Goal: Task Accomplishment & Management: Use online tool/utility

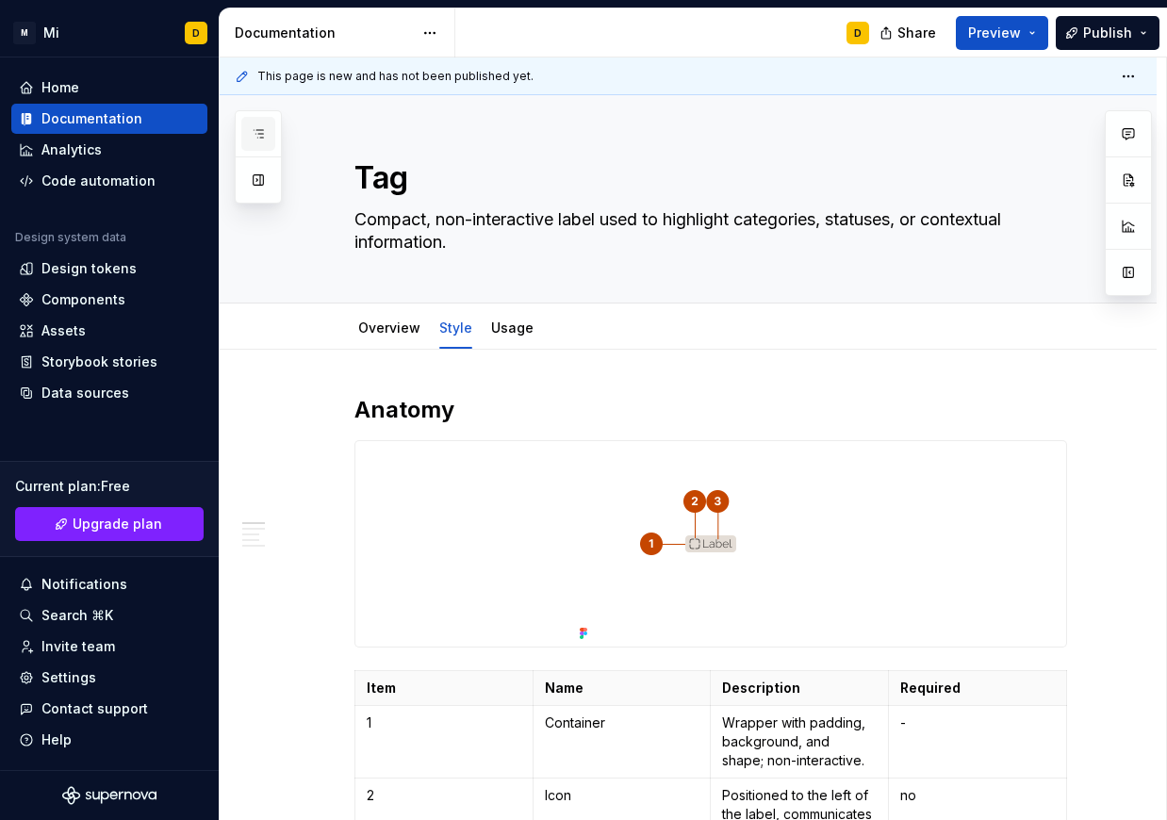
click at [256, 135] on icon "button" at bounding box center [258, 133] width 15 height 15
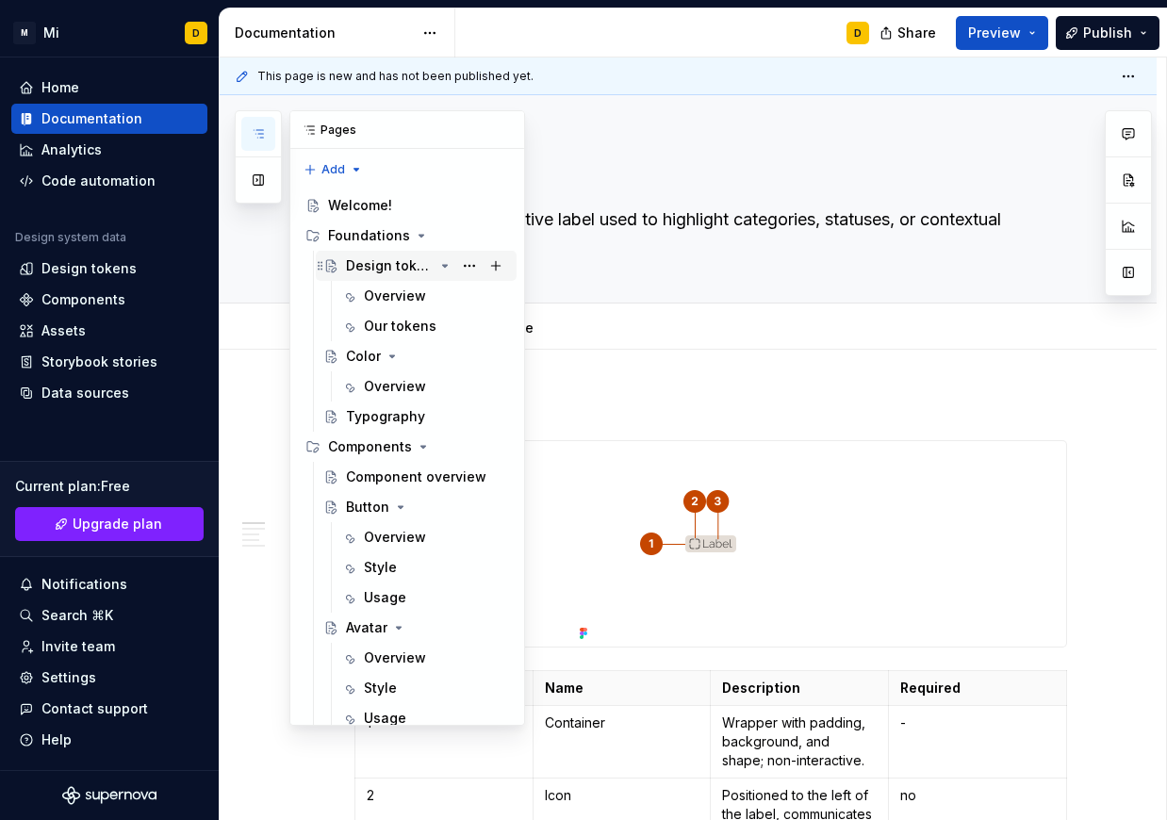
click at [380, 269] on div "Design tokens" at bounding box center [390, 265] width 88 height 19
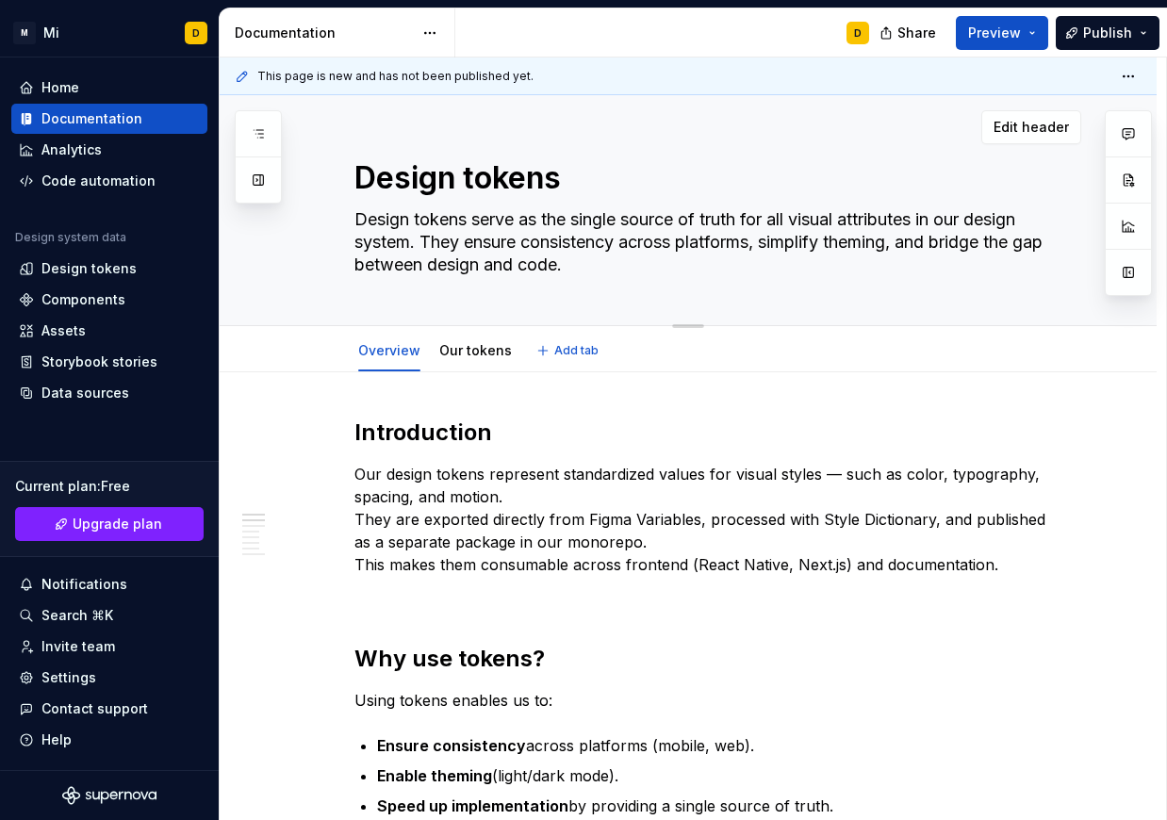
click at [618, 223] on textarea "Design tokens serve as the single source of truth for all visual attributes in …" at bounding box center [707, 242] width 713 height 75
click at [1027, 33] on button "Preview" at bounding box center [1002, 33] width 92 height 34
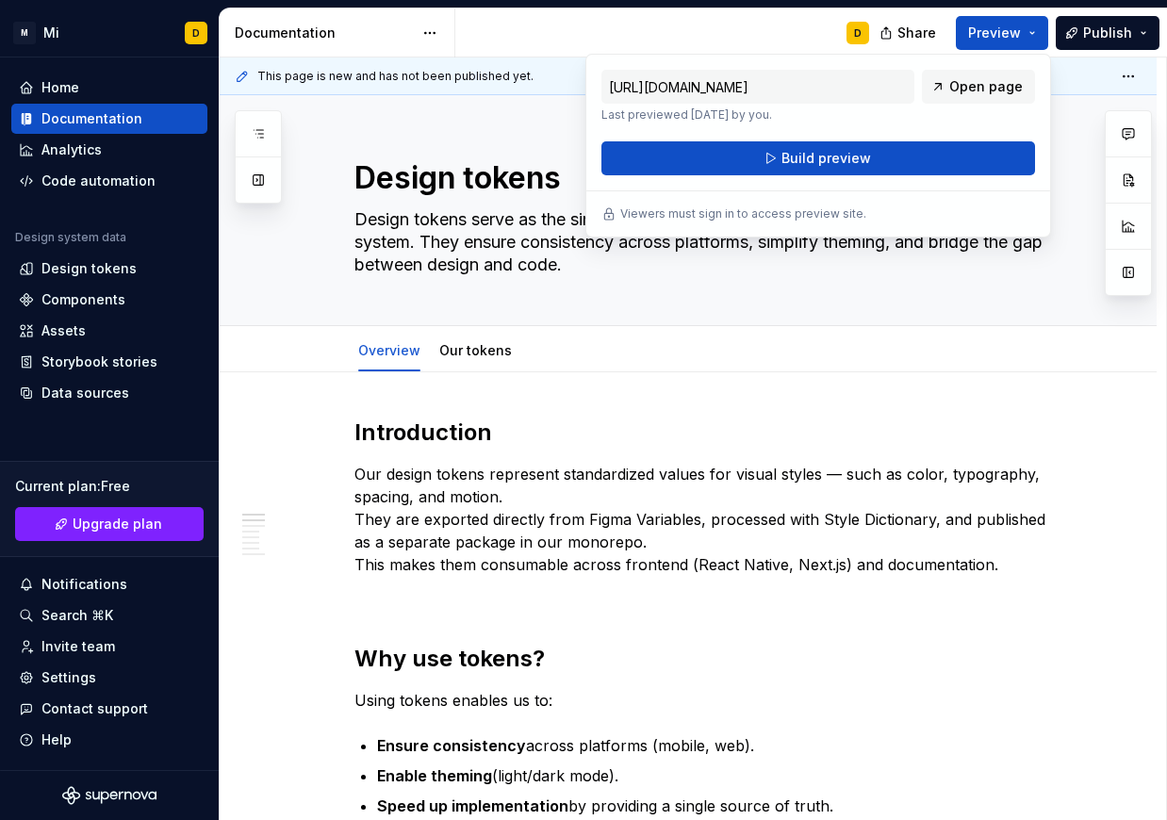
click at [1021, 115] on div "[URL][DOMAIN_NAME] Last previewed [DATE] by you. Open page" at bounding box center [818, 96] width 434 height 53
click at [985, 88] on span "Open page" at bounding box center [986, 86] width 74 height 19
click at [482, 194] on textarea "Design tokens" at bounding box center [707, 178] width 713 height 45
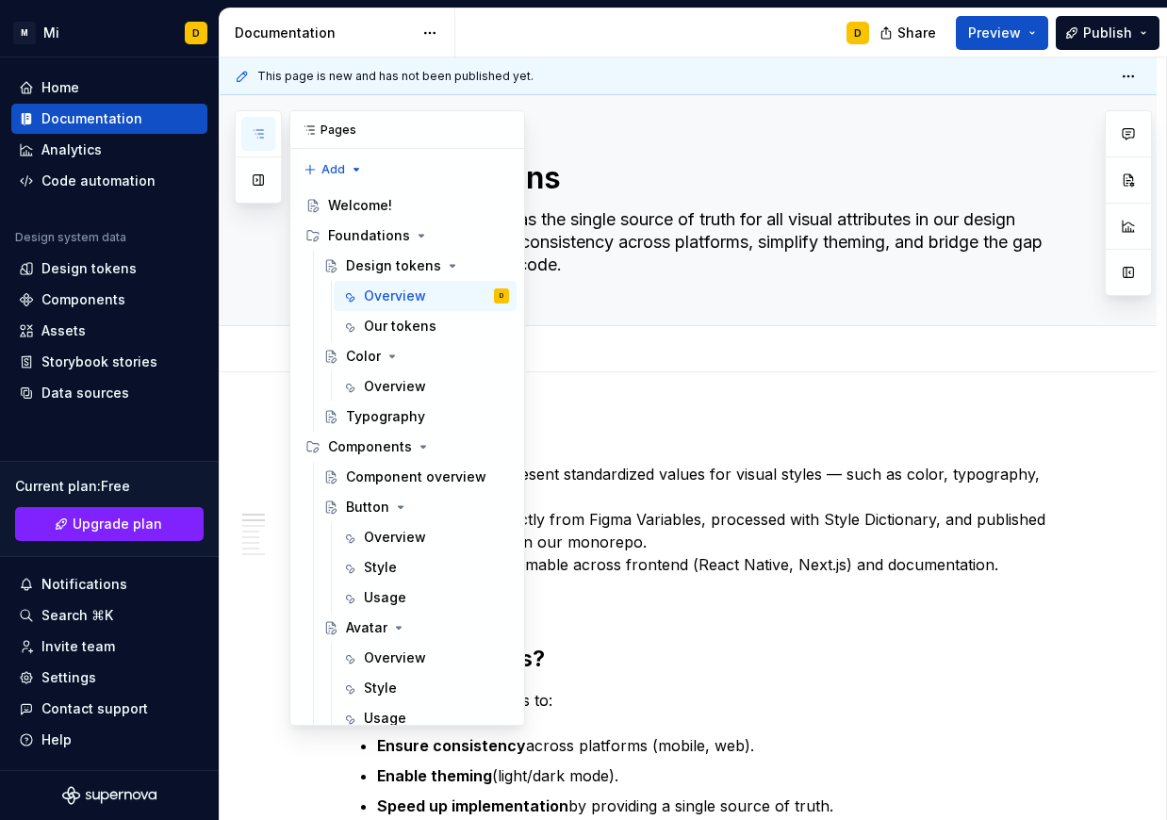
click at [265, 138] on icon "button" at bounding box center [258, 133] width 15 height 15
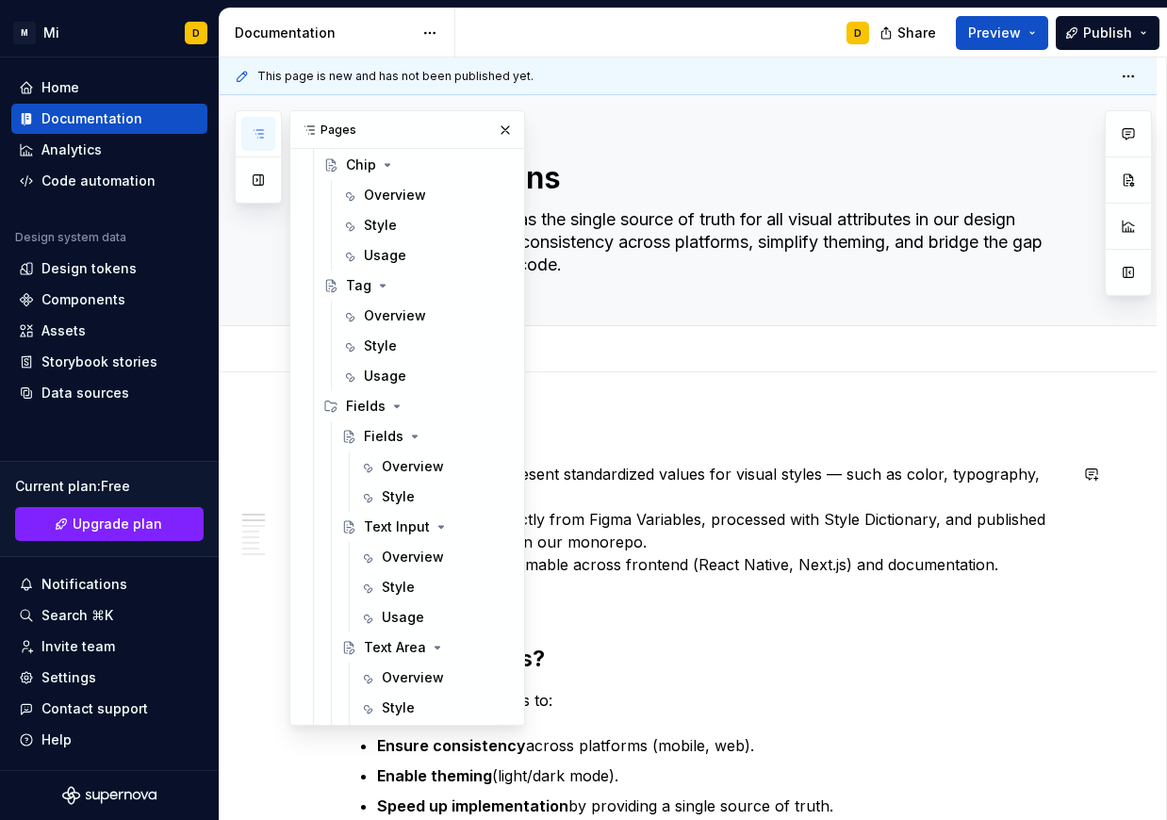
scroll to position [896, 0]
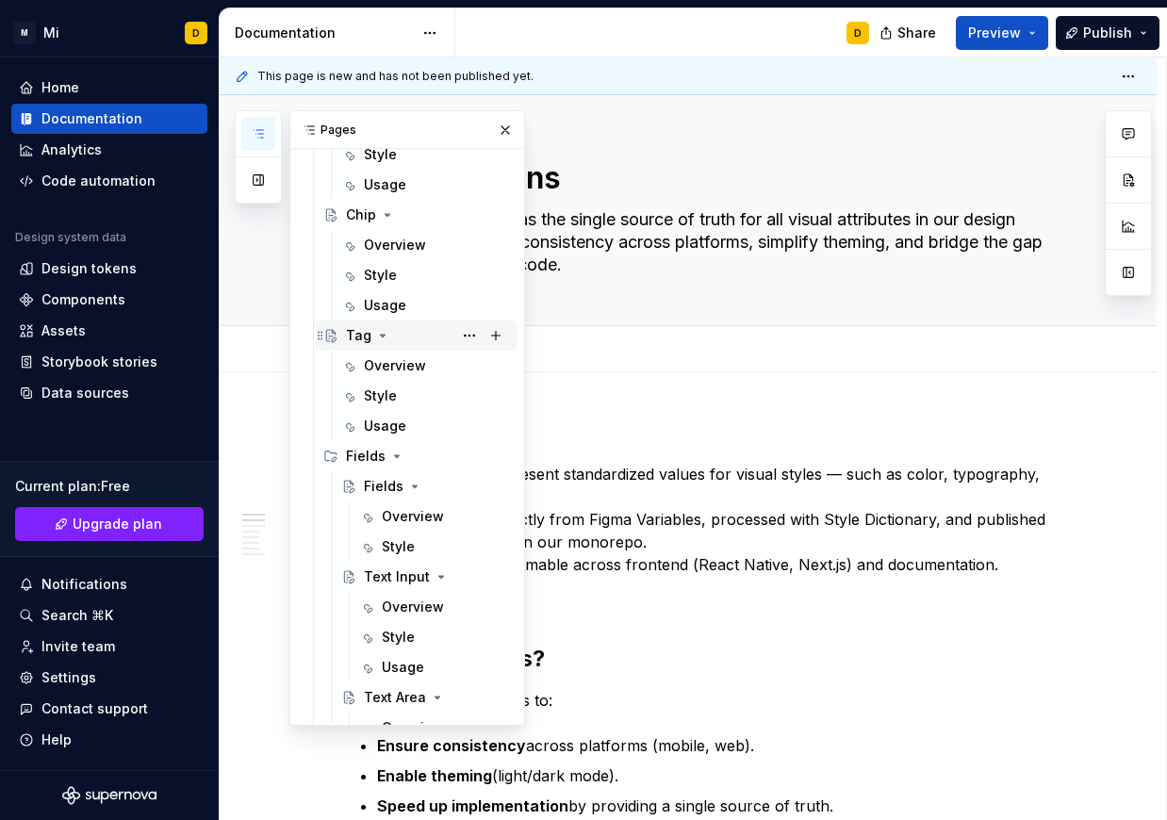
click at [355, 334] on div "Tag" at bounding box center [358, 335] width 25 height 19
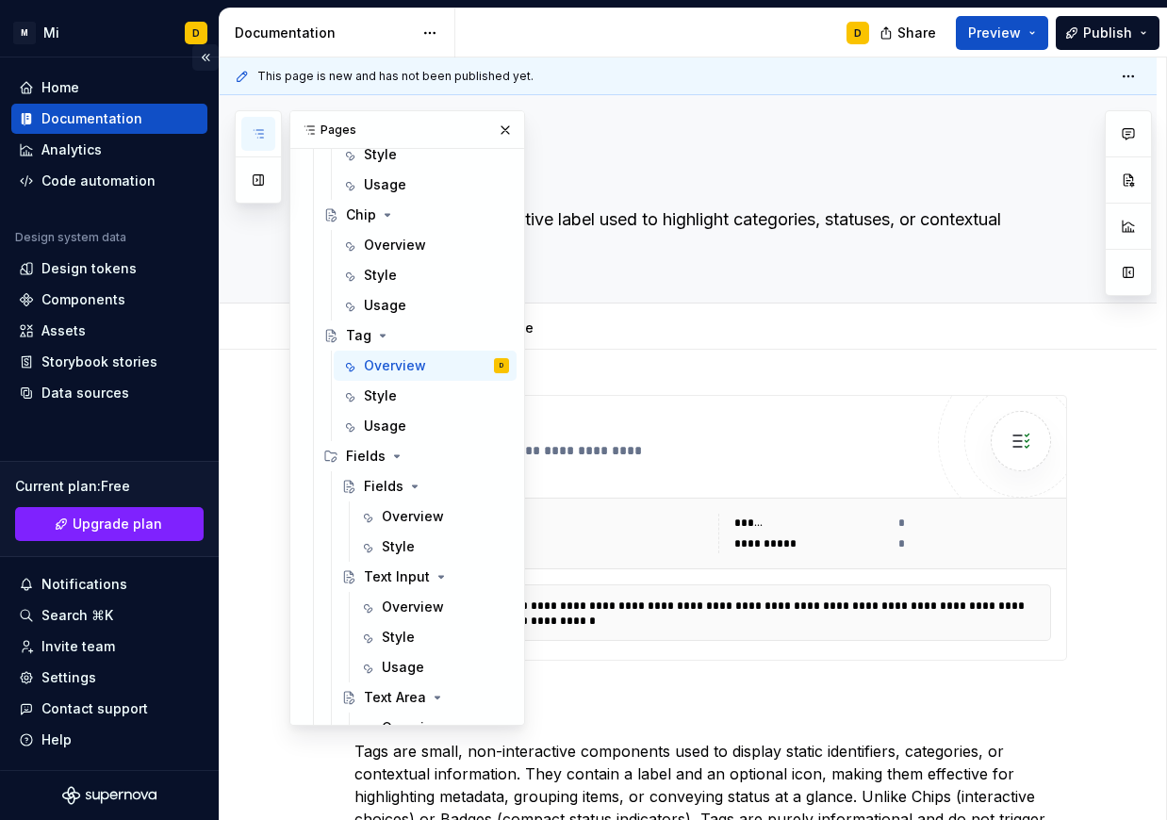
click at [205, 58] on button "Collapse sidebar" at bounding box center [205, 57] width 26 height 26
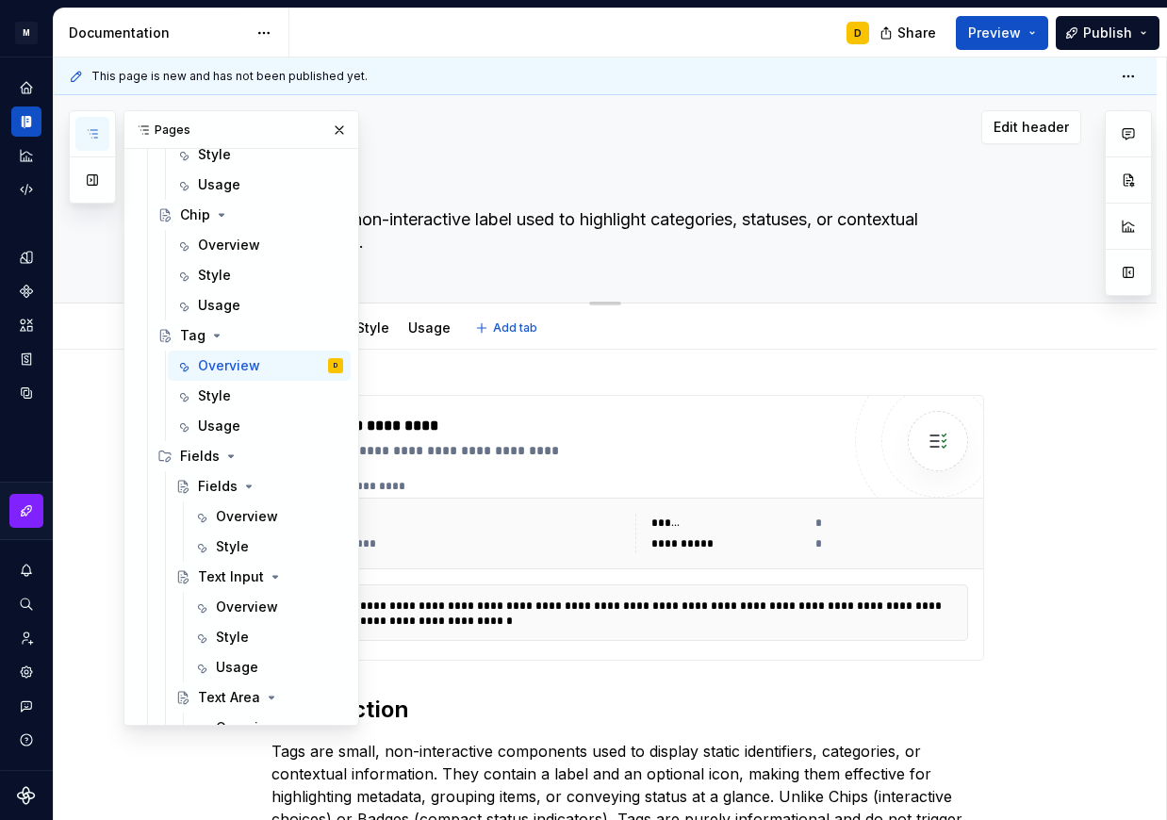
click at [538, 219] on textarea "Compact, non-interactive label used to highlight categories, statuses, or conte…" at bounding box center [624, 231] width 713 height 53
click at [326, 123] on button "button" at bounding box center [339, 130] width 26 height 26
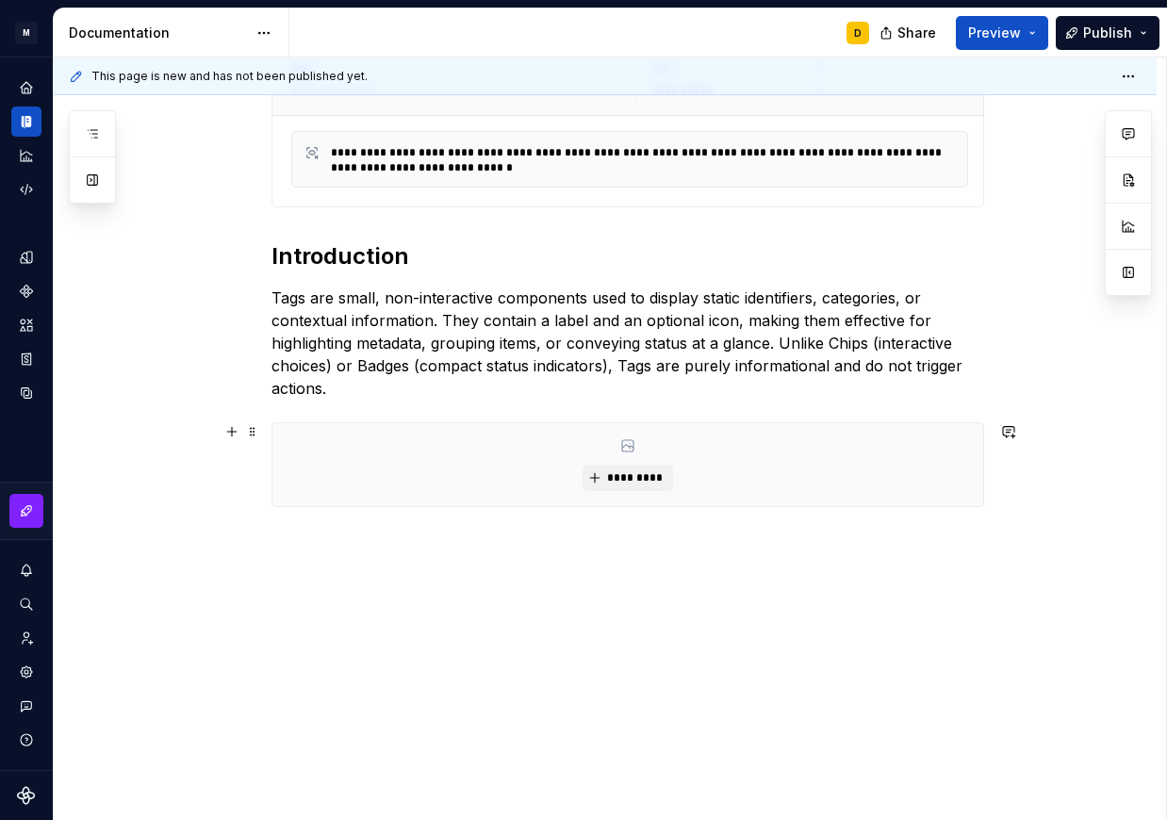
scroll to position [4, 0]
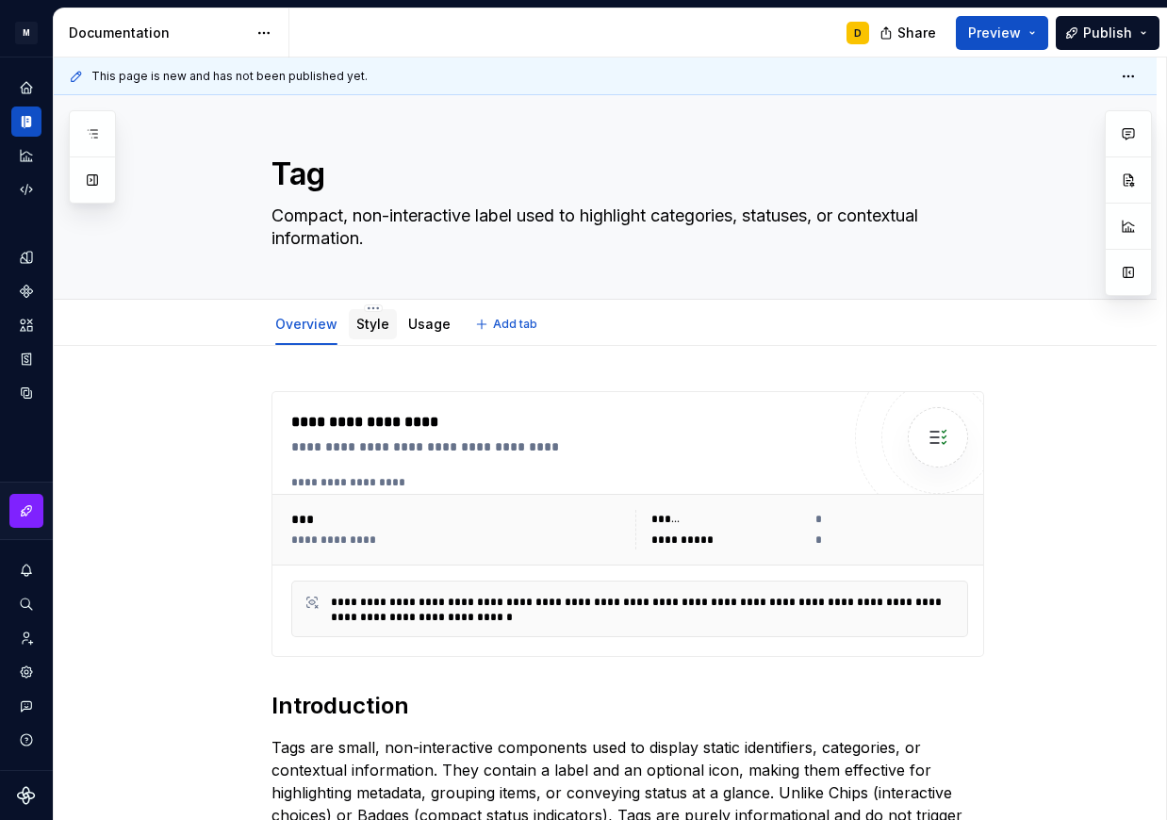
click at [366, 330] on link "Style" at bounding box center [372, 324] width 33 height 16
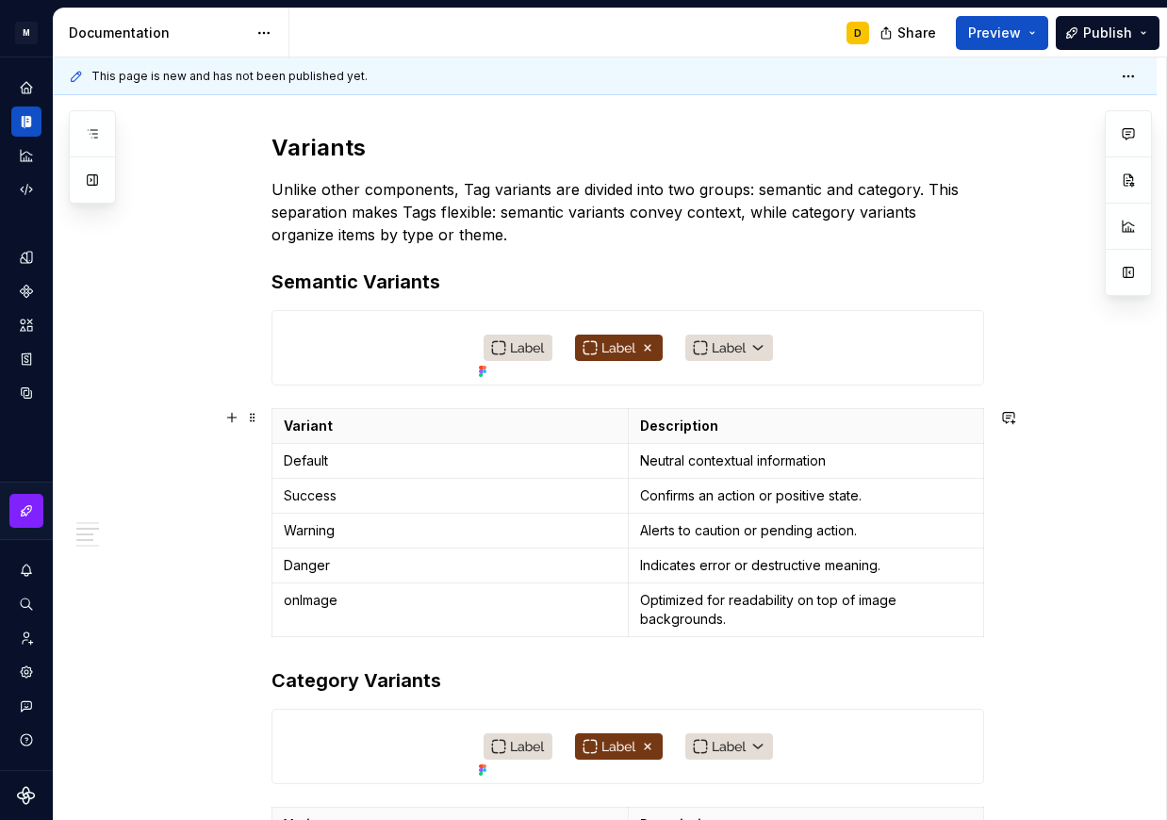
scroll to position [892, 0]
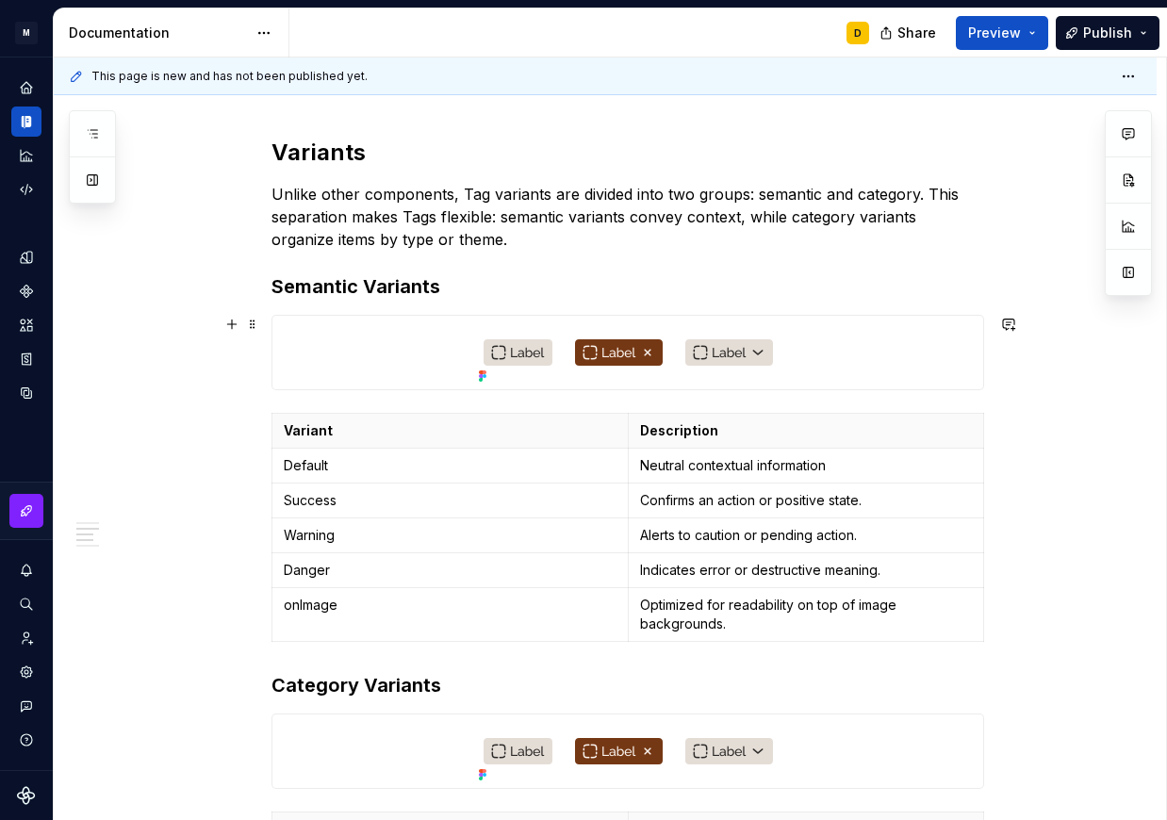
click at [845, 332] on div at bounding box center [627, 353] width 711 height 74
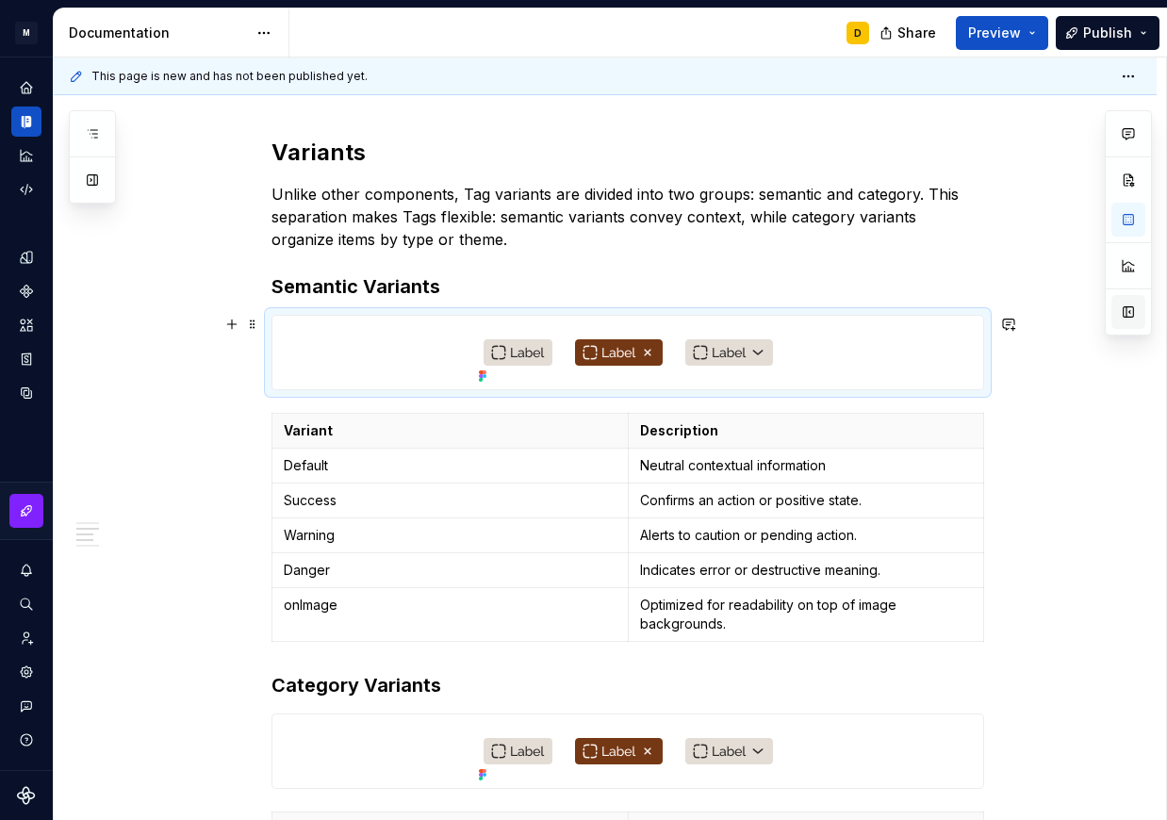
click at [1127, 314] on button "button" at bounding box center [1128, 312] width 34 height 34
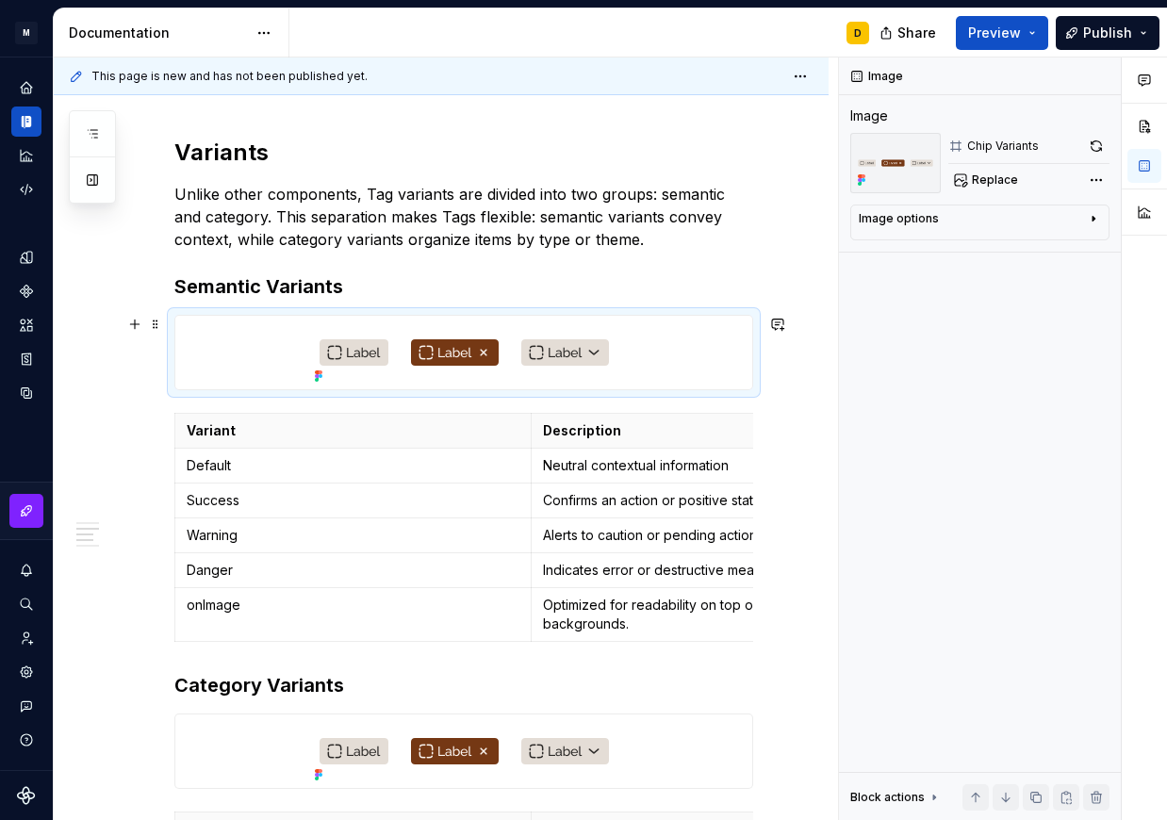
scroll to position [912, 0]
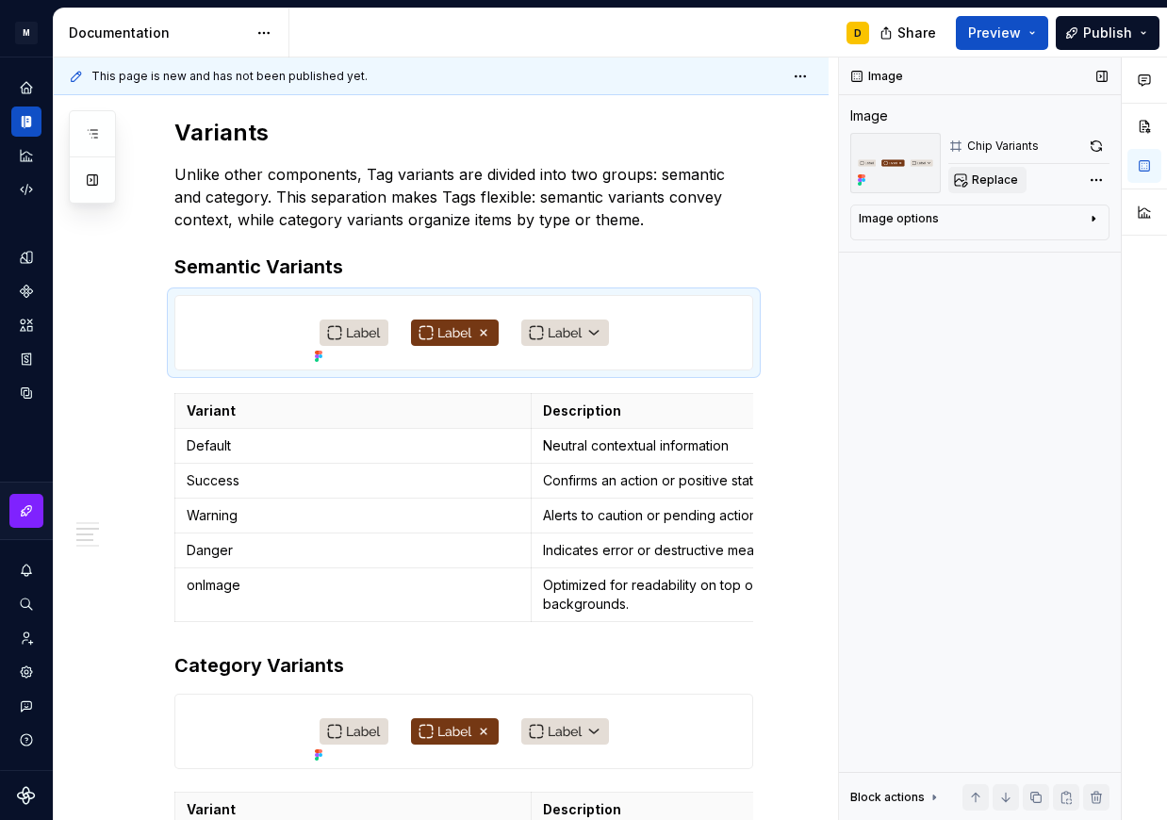
click at [987, 182] on span "Replace" at bounding box center [995, 180] width 46 height 15
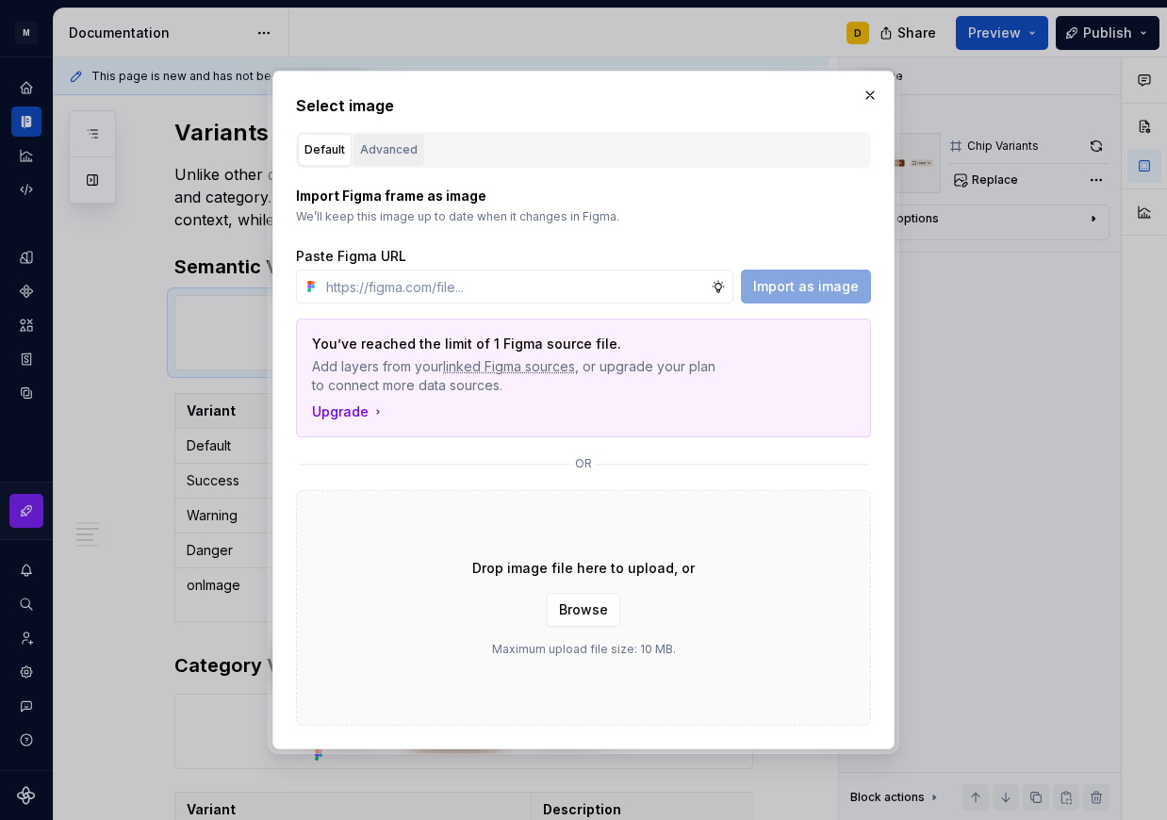
click at [356, 147] on button "Advanced" at bounding box center [389, 150] width 71 height 32
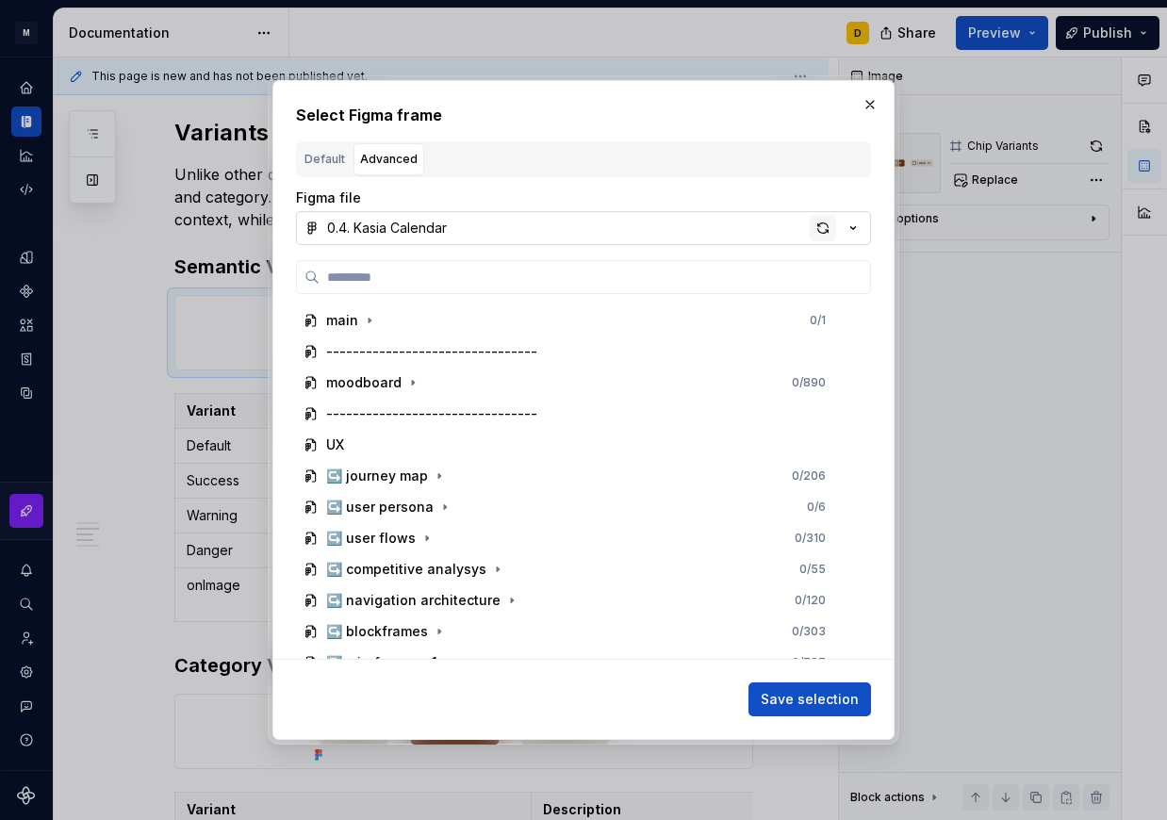
click at [820, 229] on div "button" at bounding box center [823, 228] width 26 height 26
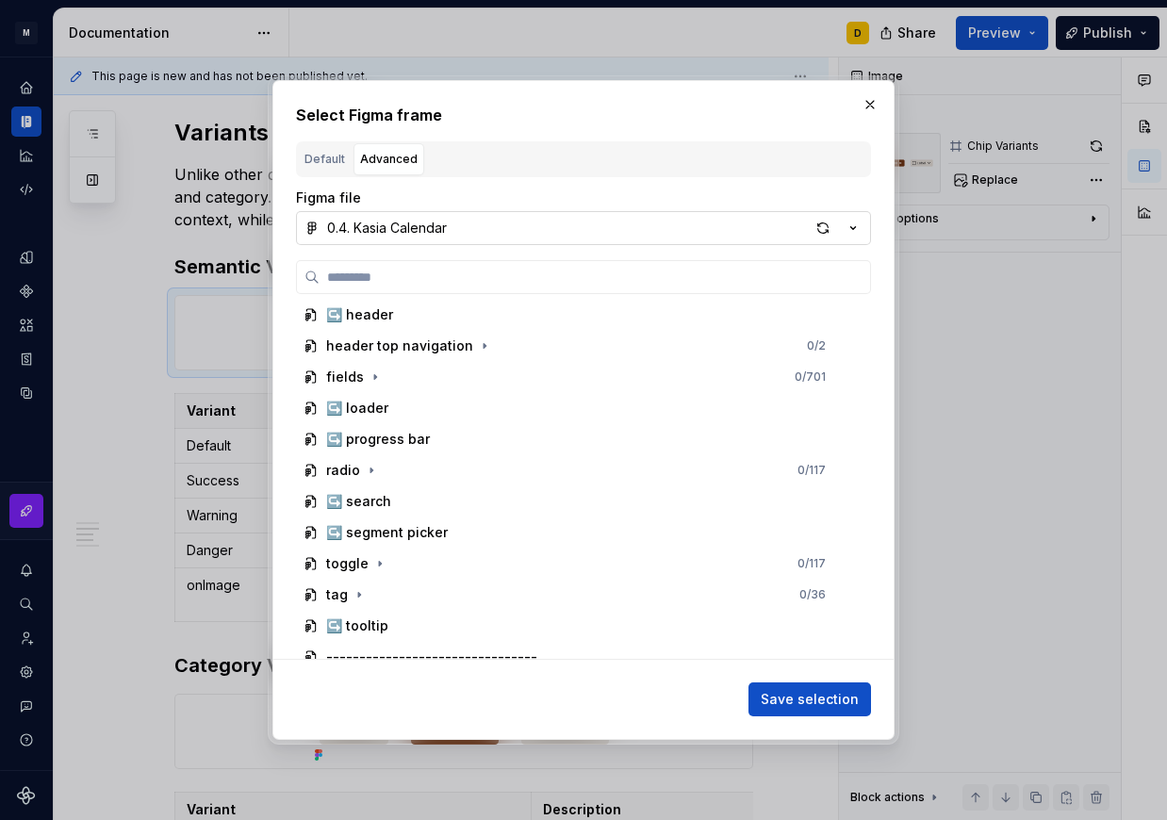
scroll to position [1190, 0]
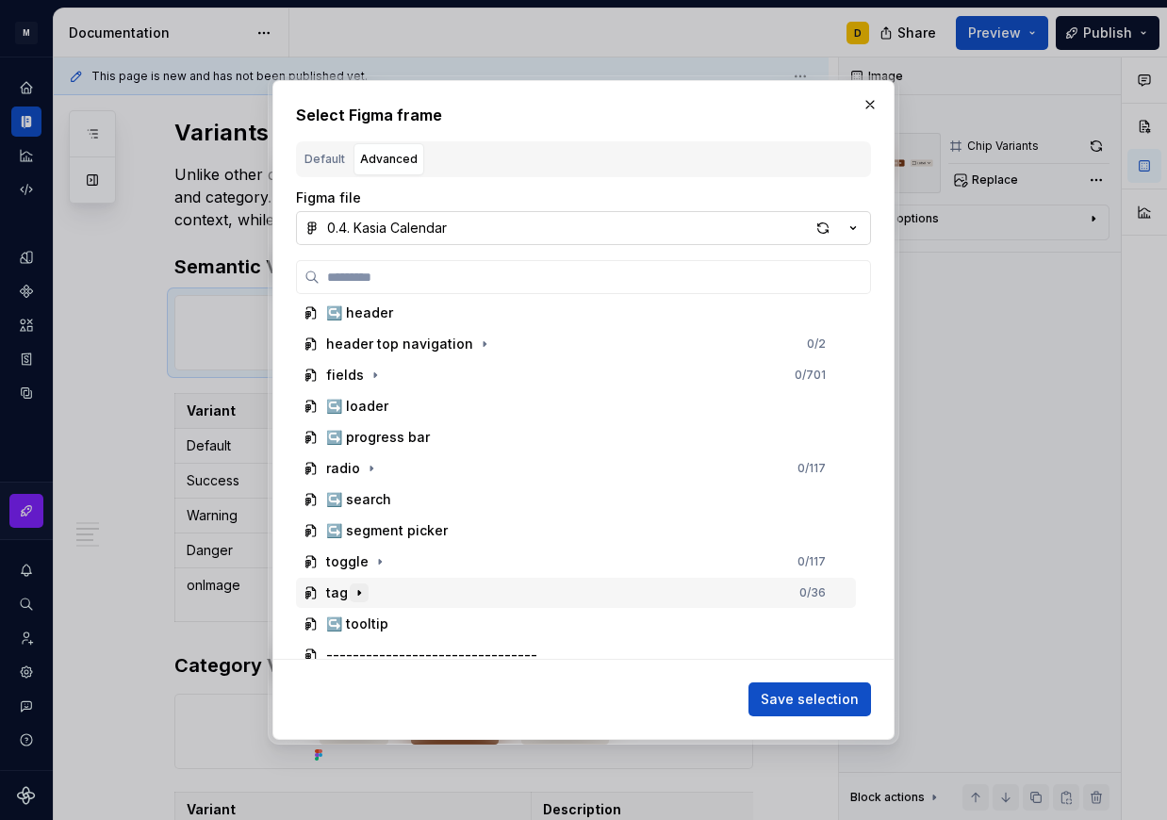
click at [358, 592] on icon "button" at bounding box center [359, 593] width 2 height 5
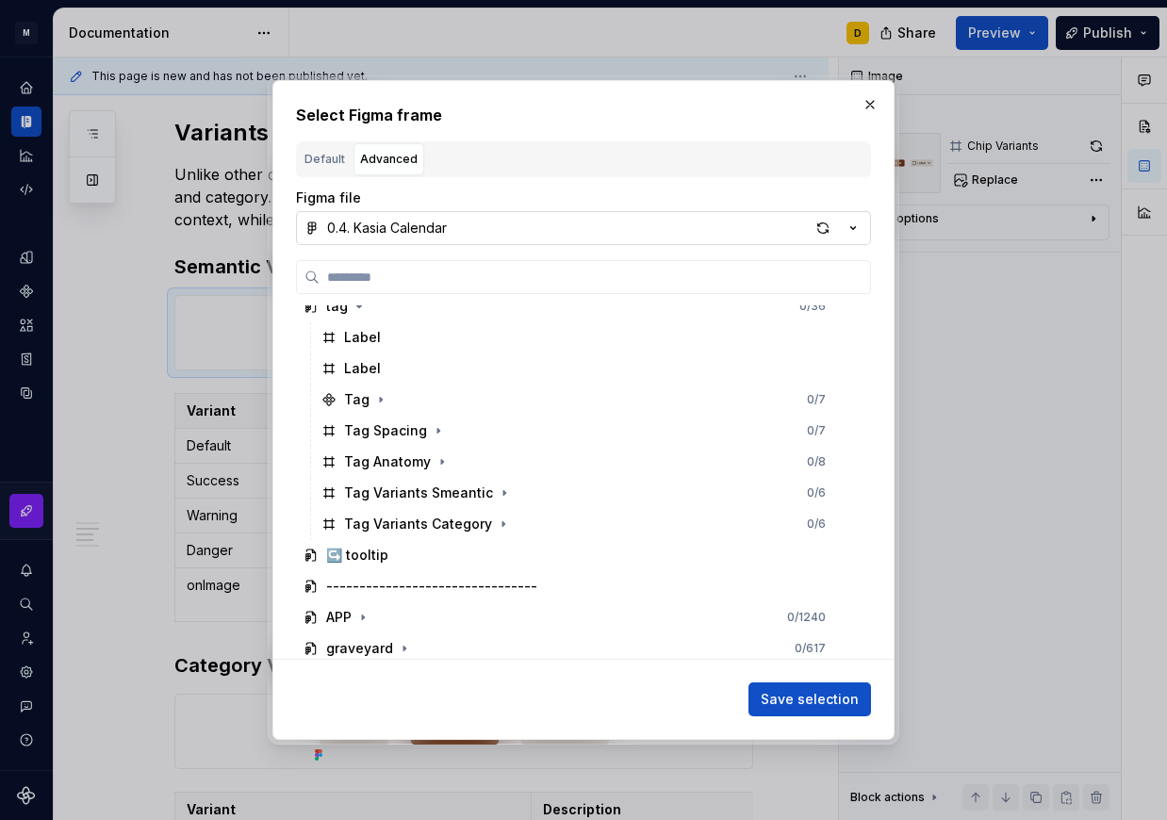
scroll to position [1480, 0]
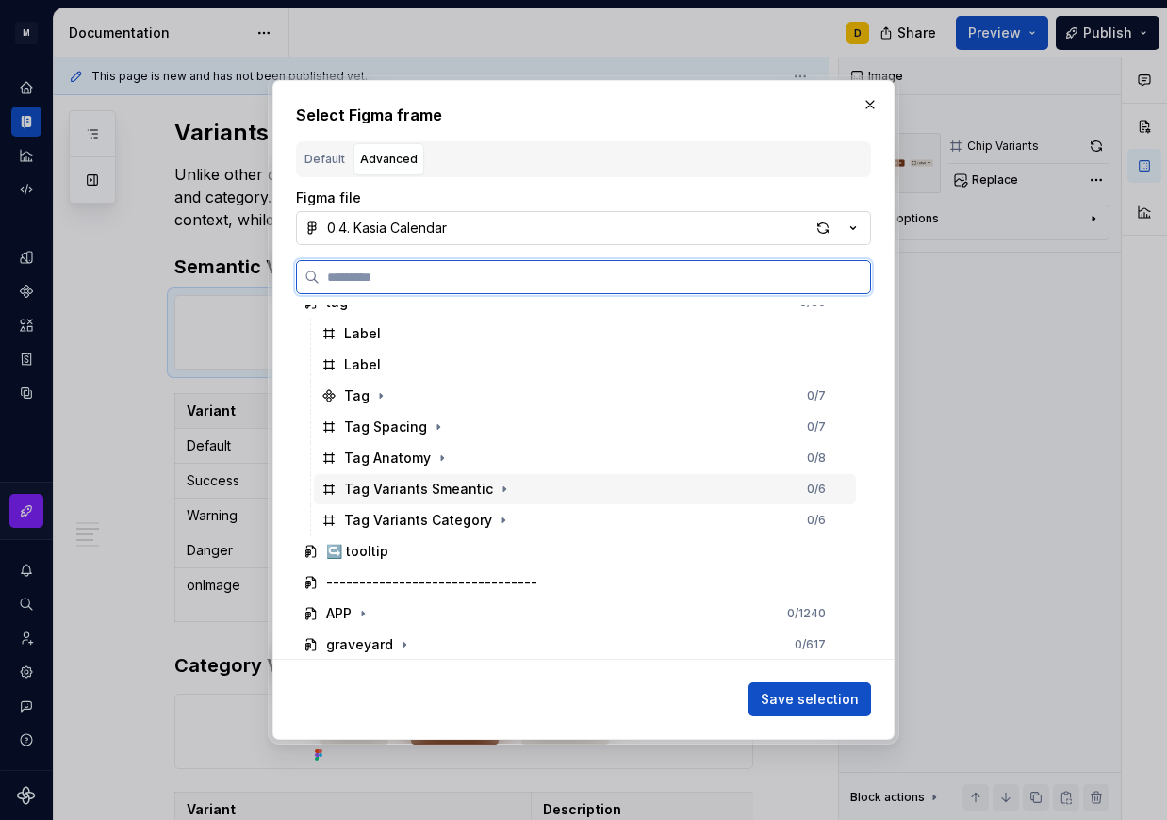
click at [531, 494] on div "Tag Variants Smeantic 0 / 6" at bounding box center [585, 489] width 542 height 30
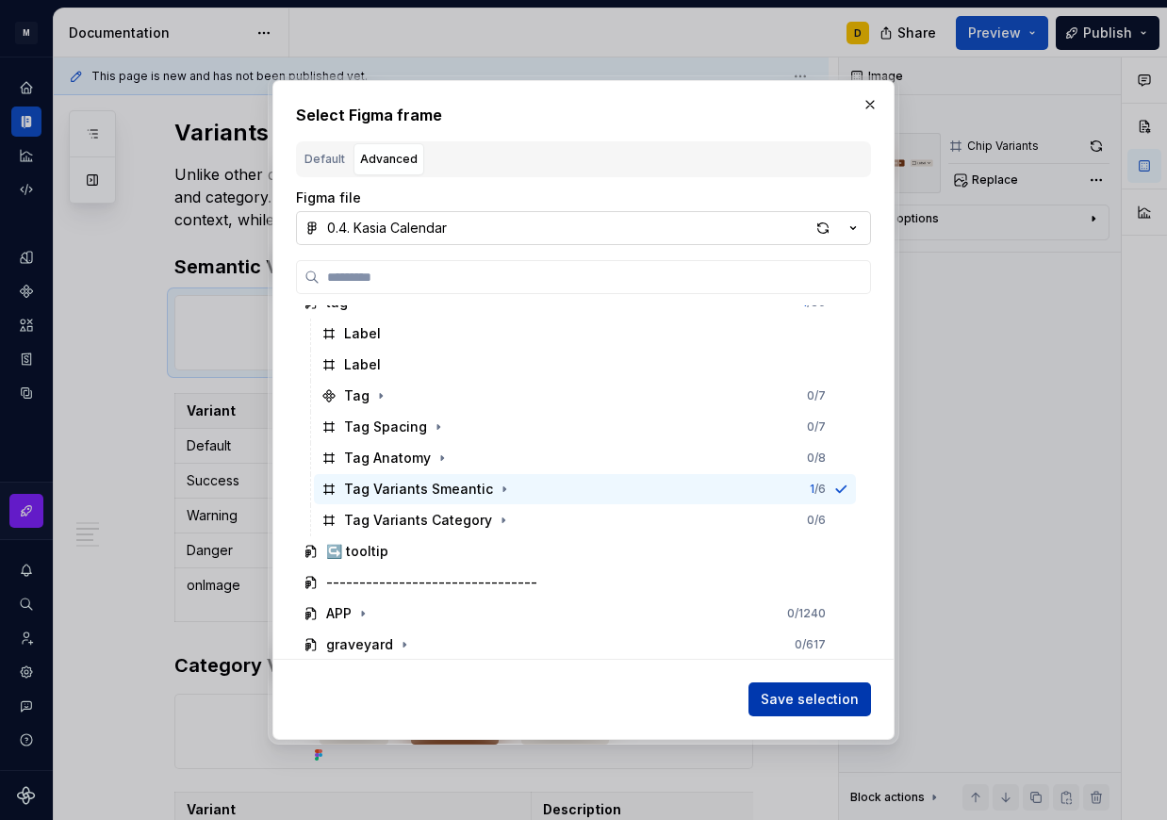
click at [795, 707] on span "Save selection" at bounding box center [810, 699] width 98 height 19
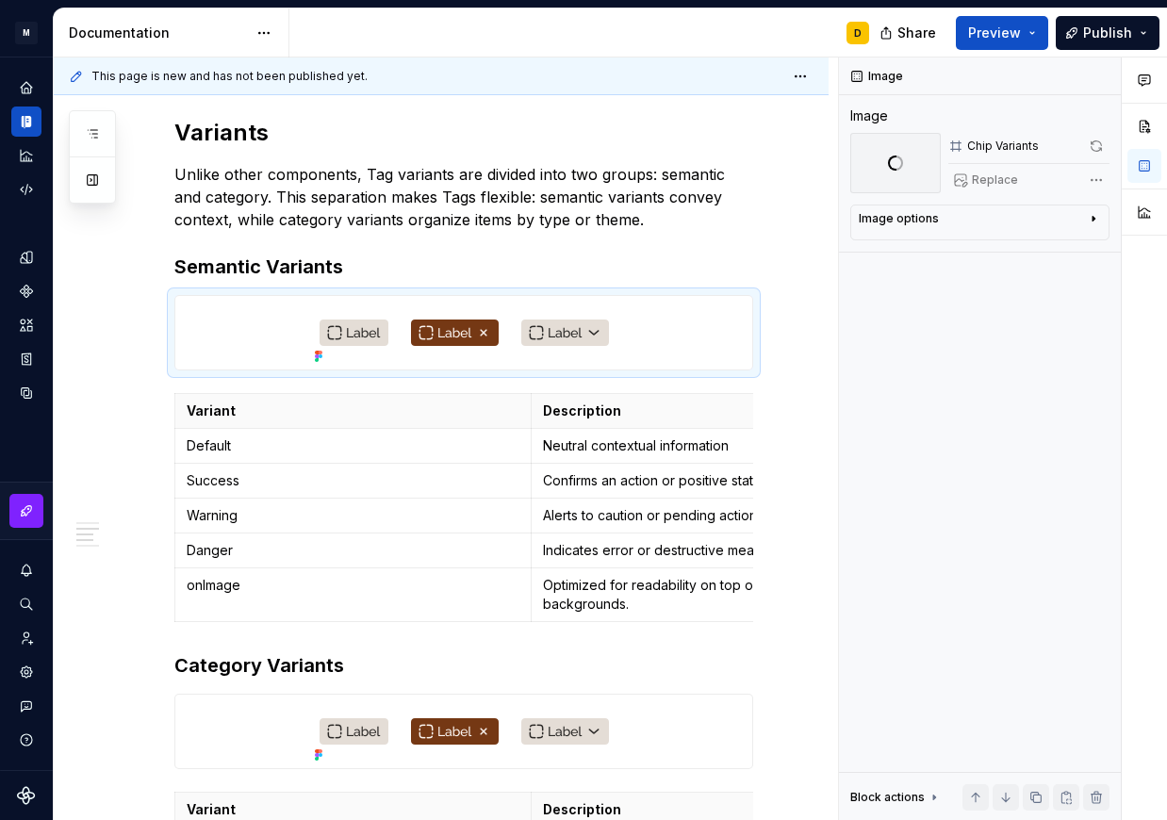
scroll to position [912, 0]
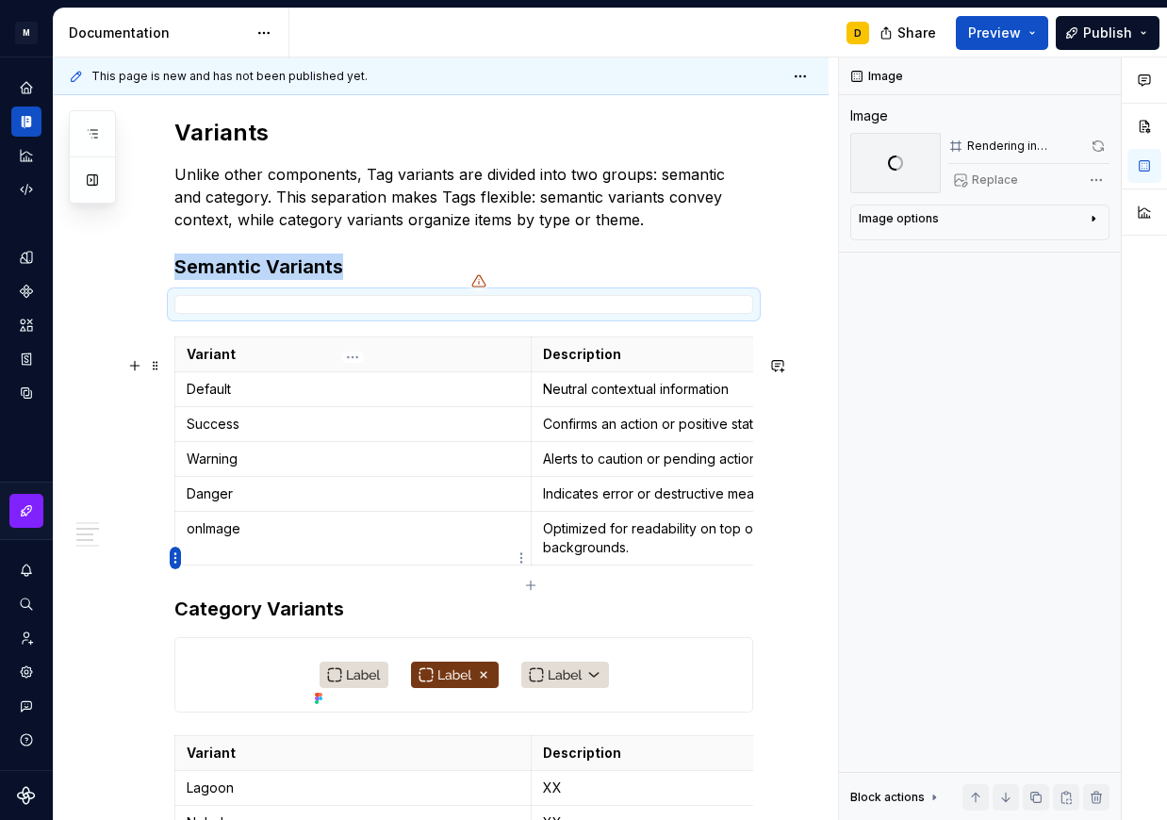
click at [174, 561] on html "M Mi D Design system data Documentation D Share Preview Publish Pages Add Acces…" at bounding box center [583, 410] width 1167 height 820
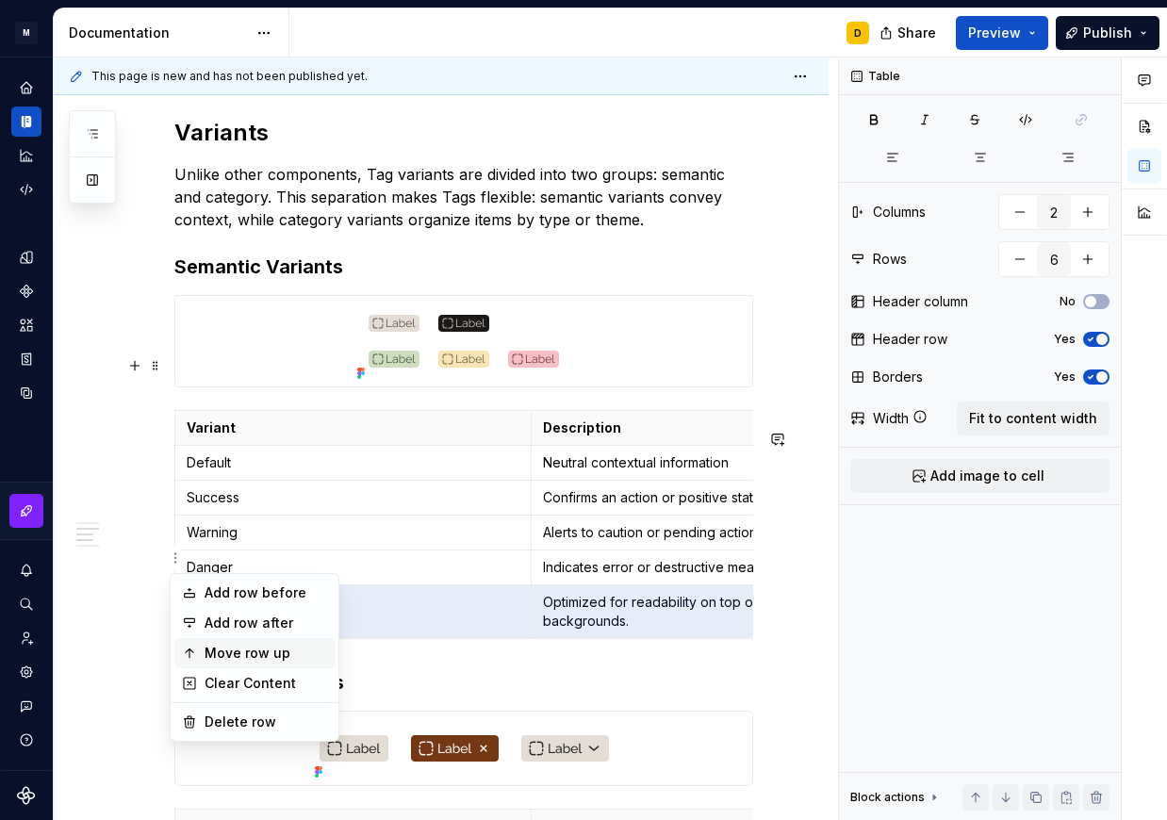
click at [228, 651] on div "Move row up" at bounding box center [266, 653] width 123 height 19
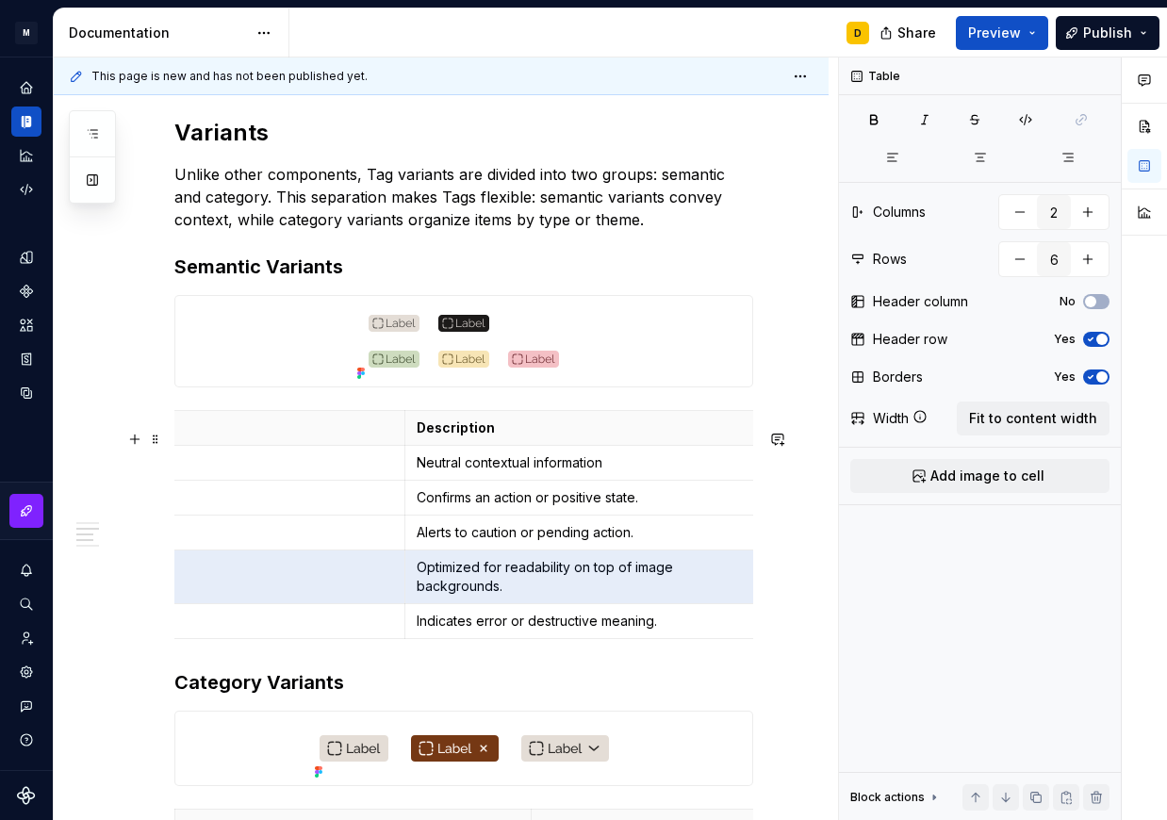
scroll to position [0, 0]
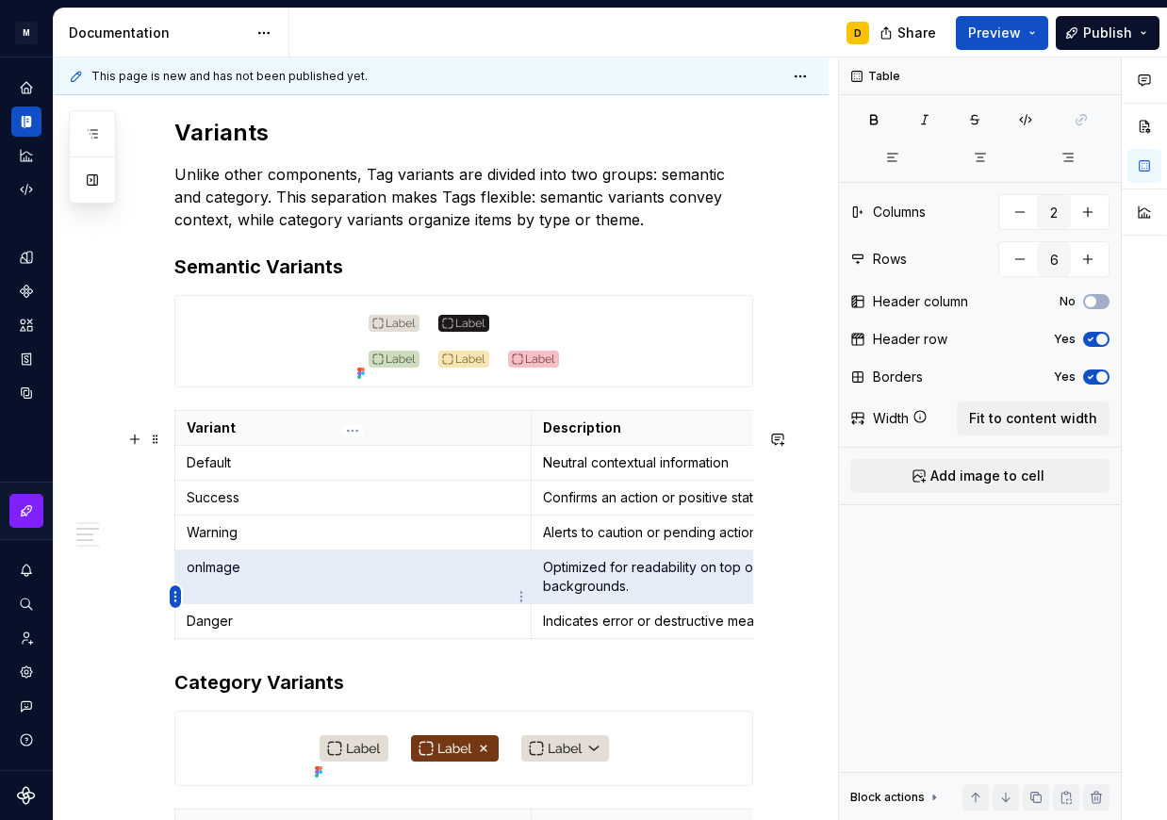
click at [178, 596] on html "M Mi D Design system data Documentation D Share Preview Publish Pages Add Acces…" at bounding box center [583, 410] width 1167 height 820
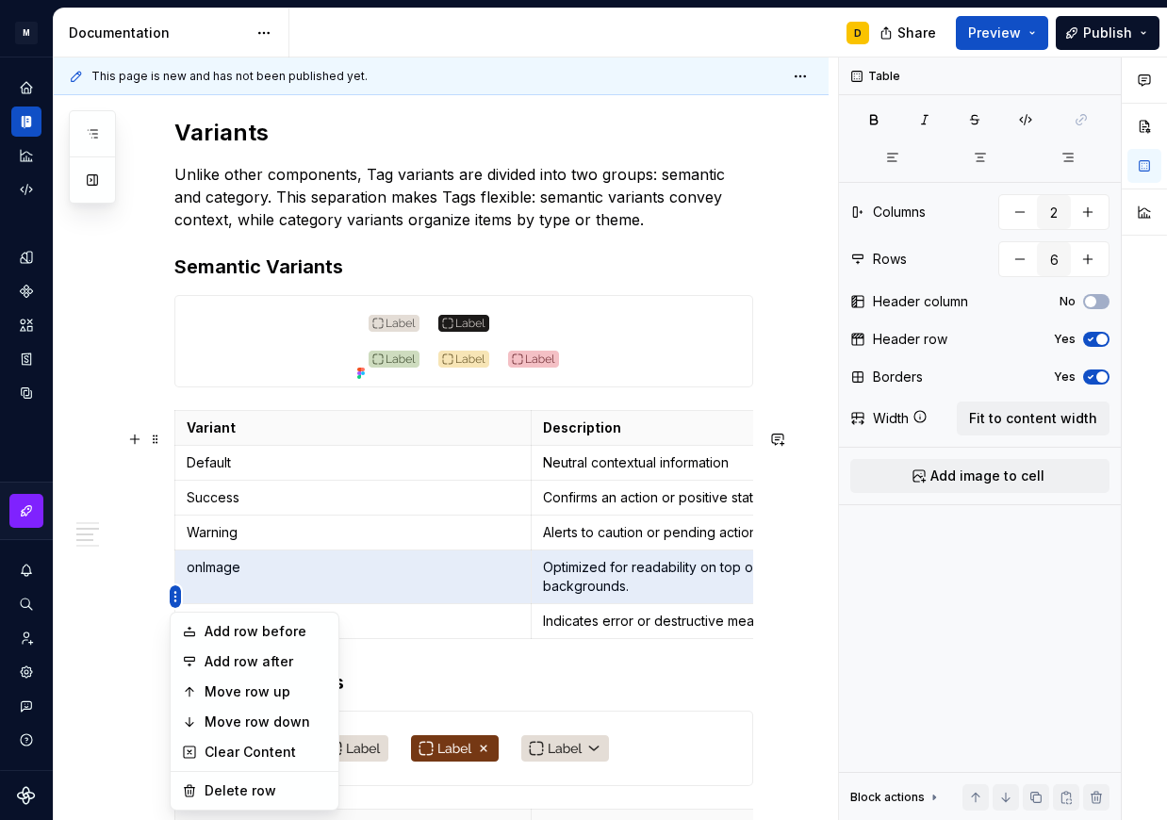
scroll to position [912, 0]
click at [239, 691] on div "Move row up" at bounding box center [266, 691] width 123 height 19
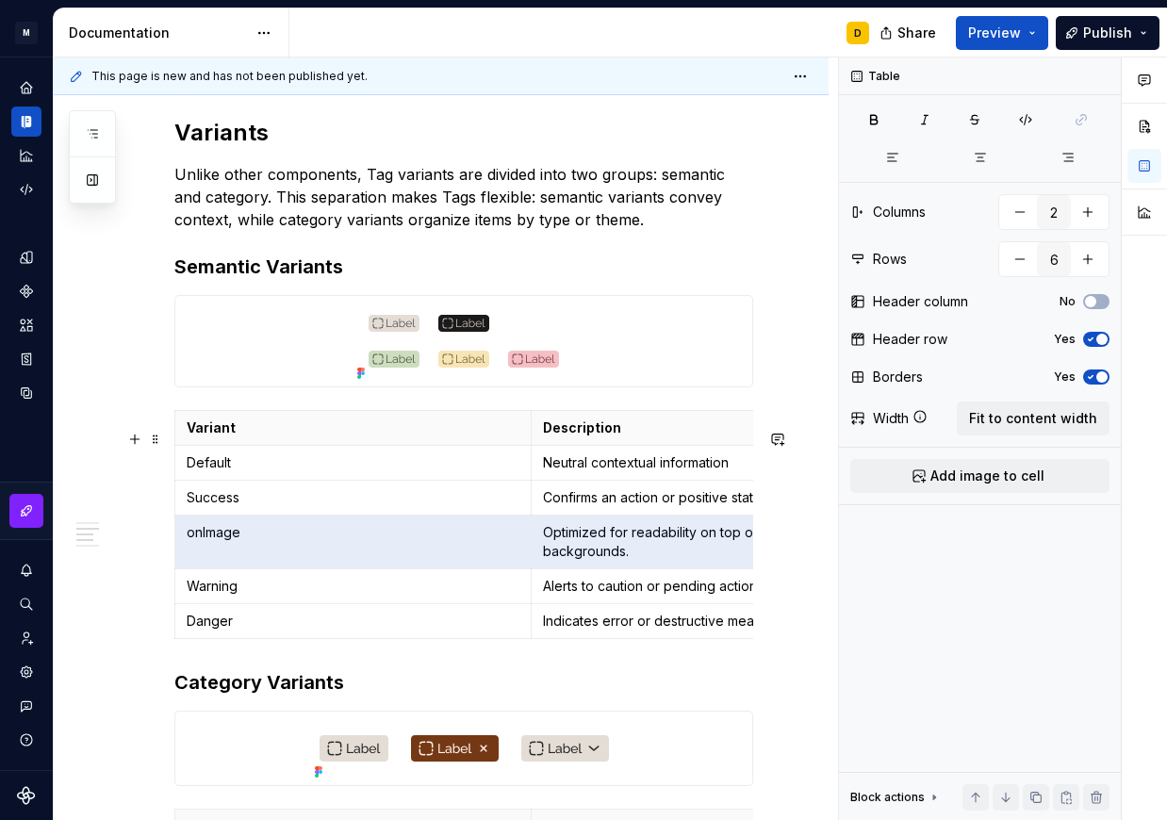
scroll to position [0, 126]
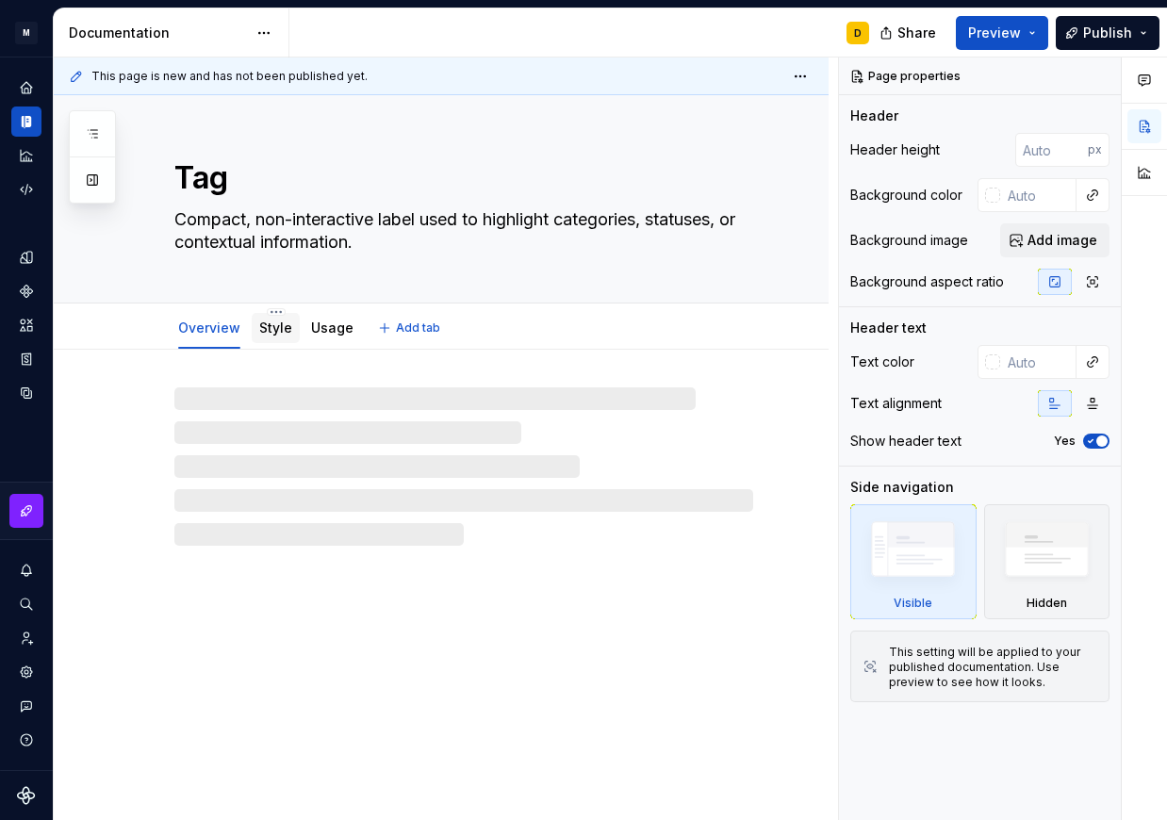
click at [271, 335] on link "Style" at bounding box center [275, 328] width 33 height 16
type textarea "*"
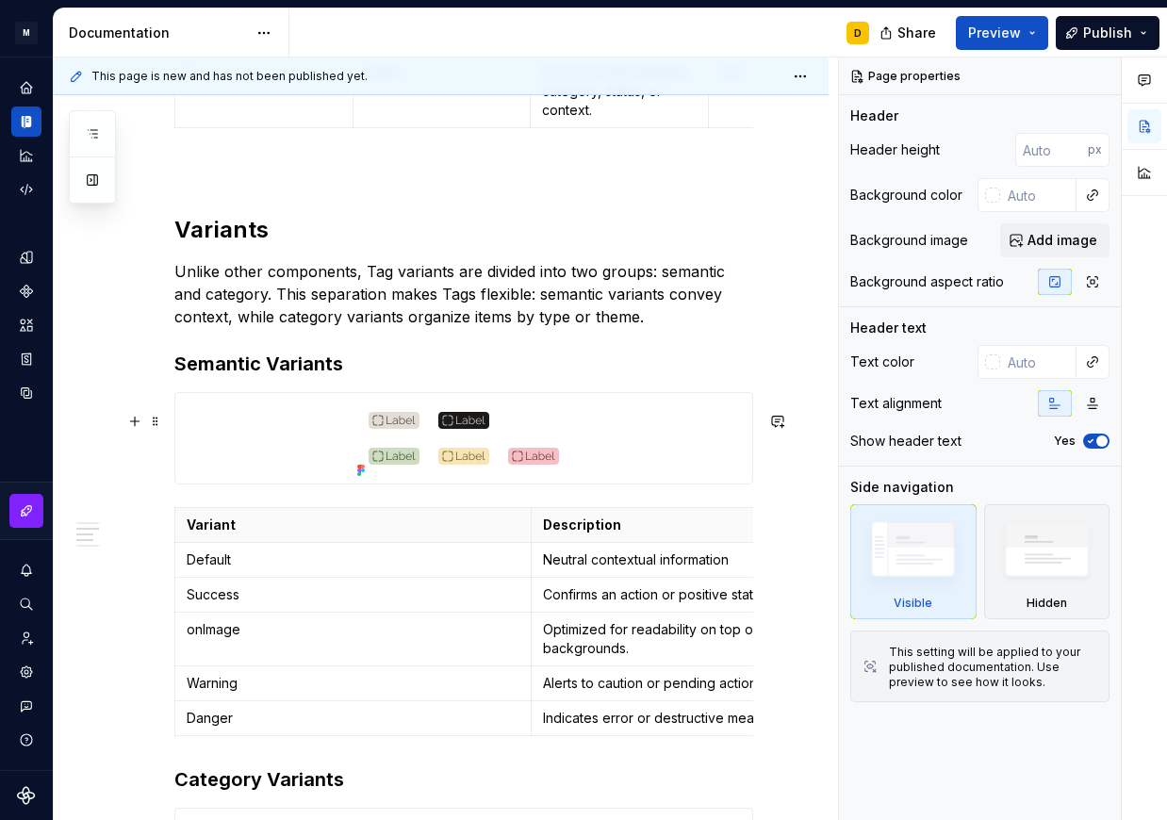
scroll to position [909, 0]
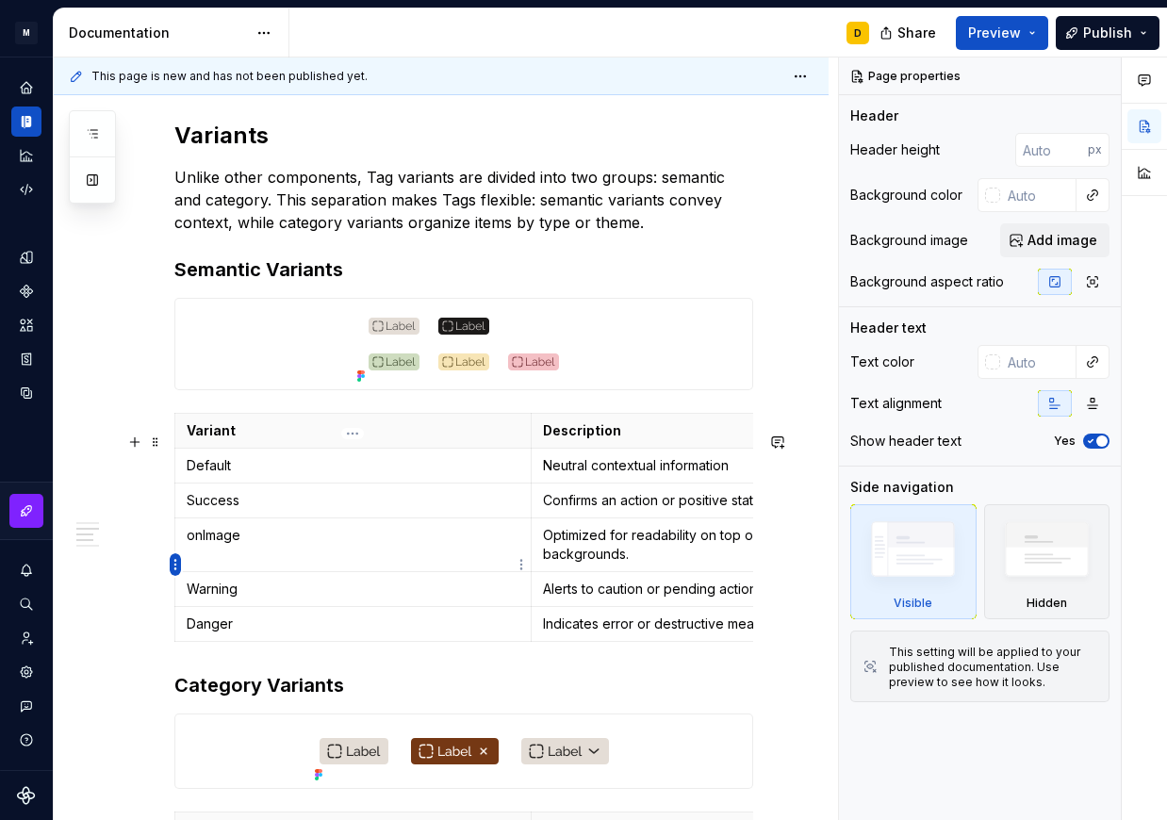
click at [176, 563] on html "M Mi D Design system data Documentation D Share Preview Publish Pages Add Acces…" at bounding box center [583, 410] width 1167 height 820
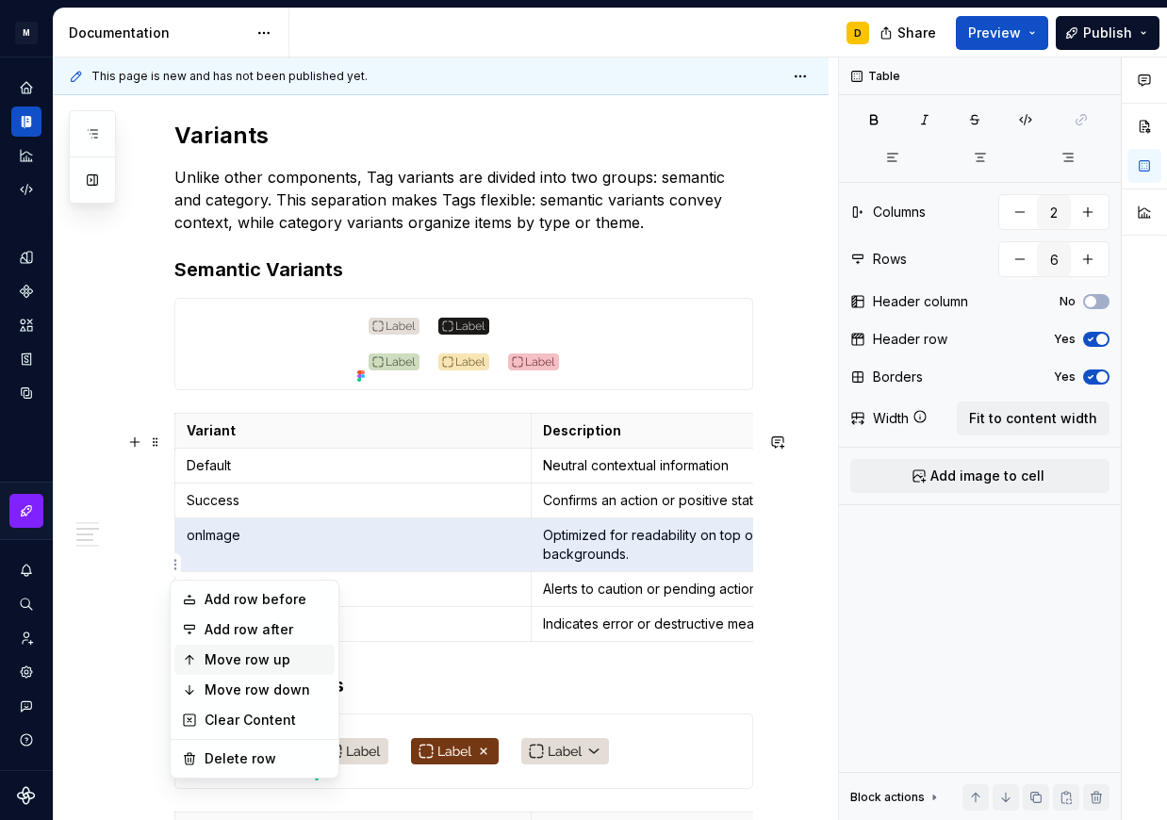
click at [206, 656] on div "Move row up" at bounding box center [266, 659] width 123 height 19
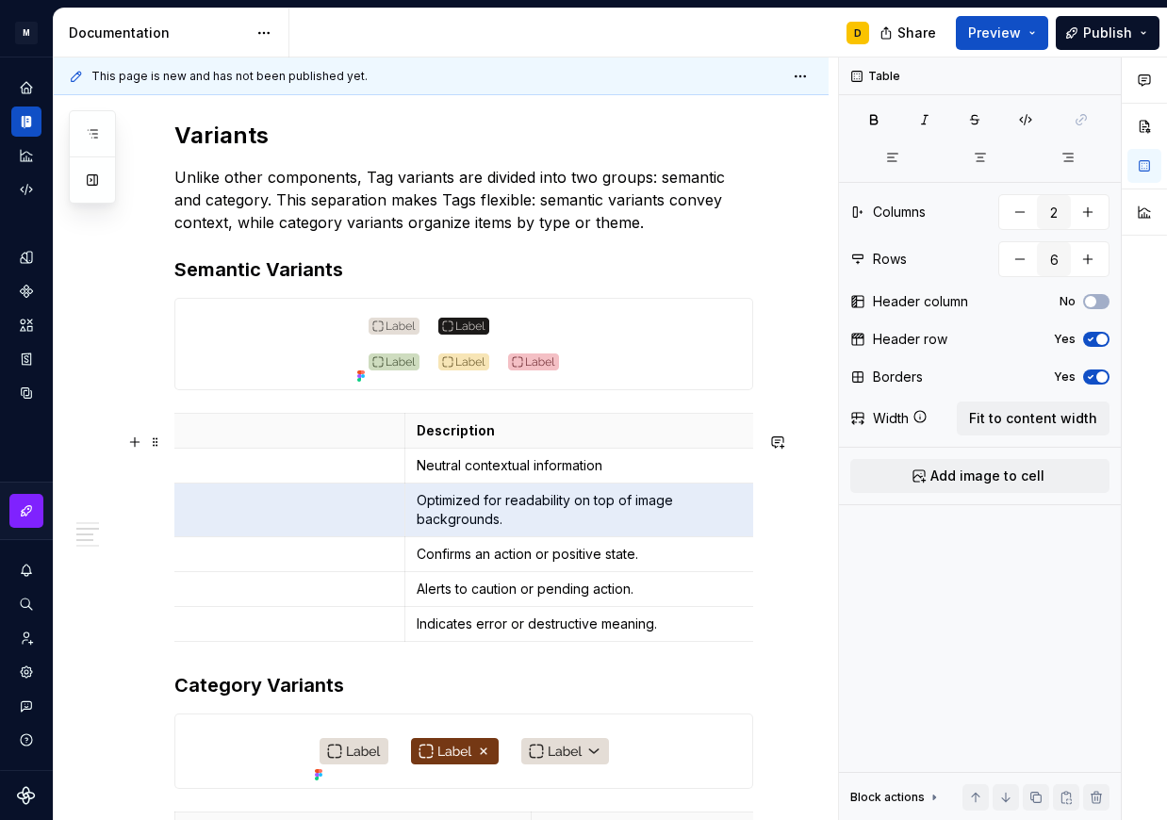
scroll to position [0, 0]
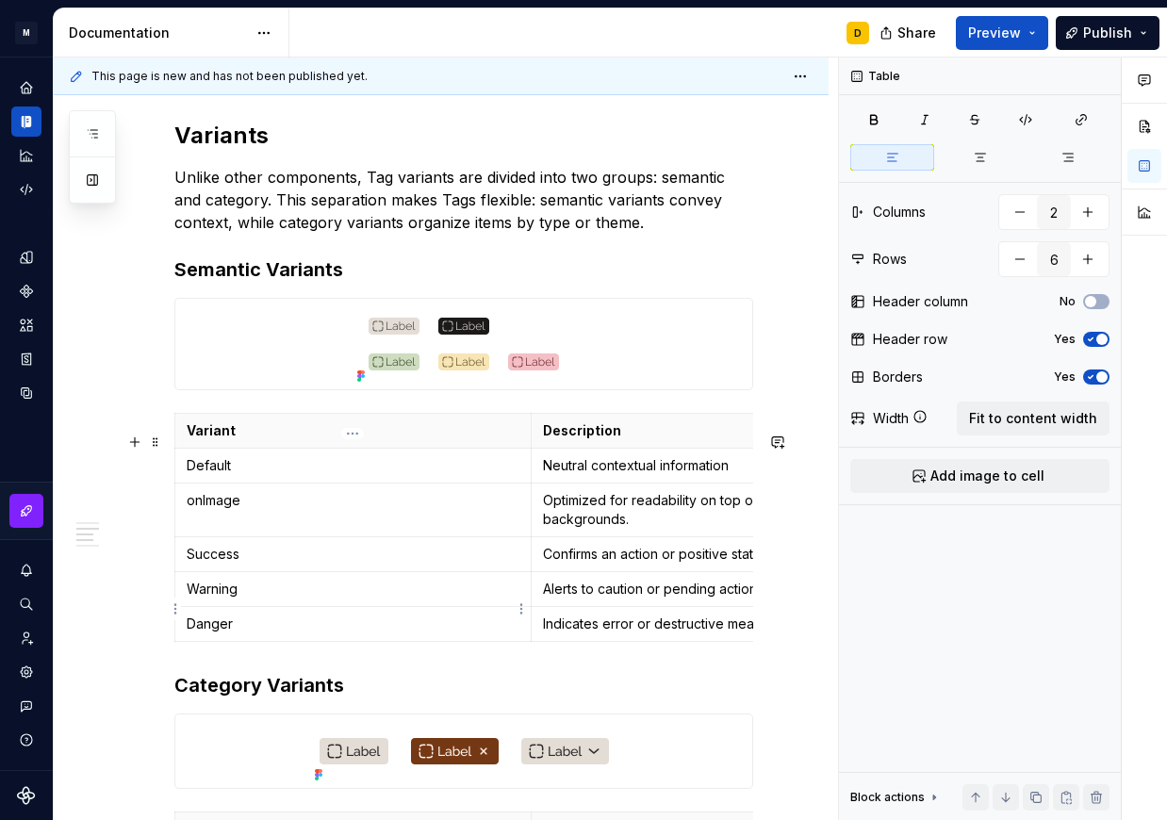
click at [281, 599] on p "Warning" at bounding box center [353, 589] width 333 height 19
drag, startPoint x: 426, startPoint y: 487, endPoint x: 411, endPoint y: 483, distance: 15.8
click at [411, 475] on p "Default" at bounding box center [353, 465] width 333 height 19
click at [336, 510] on p "onImage" at bounding box center [353, 500] width 333 height 19
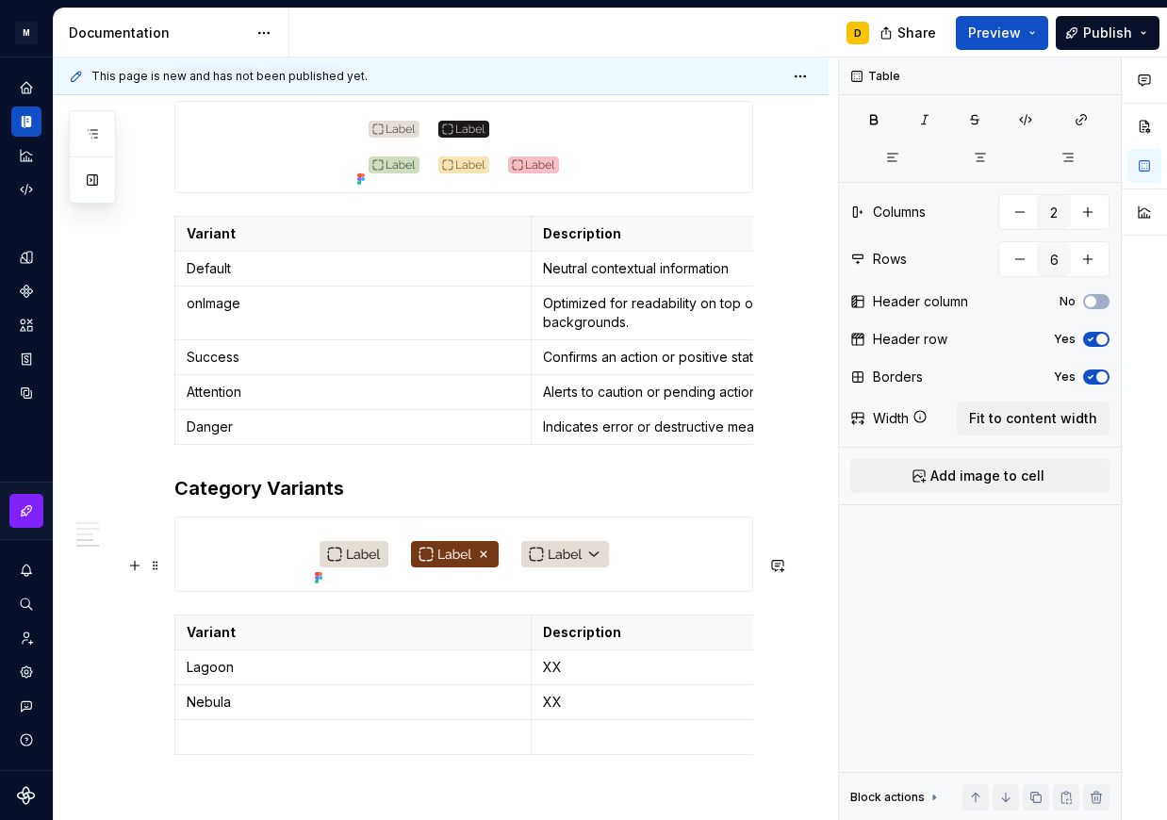
scroll to position [1259, 0]
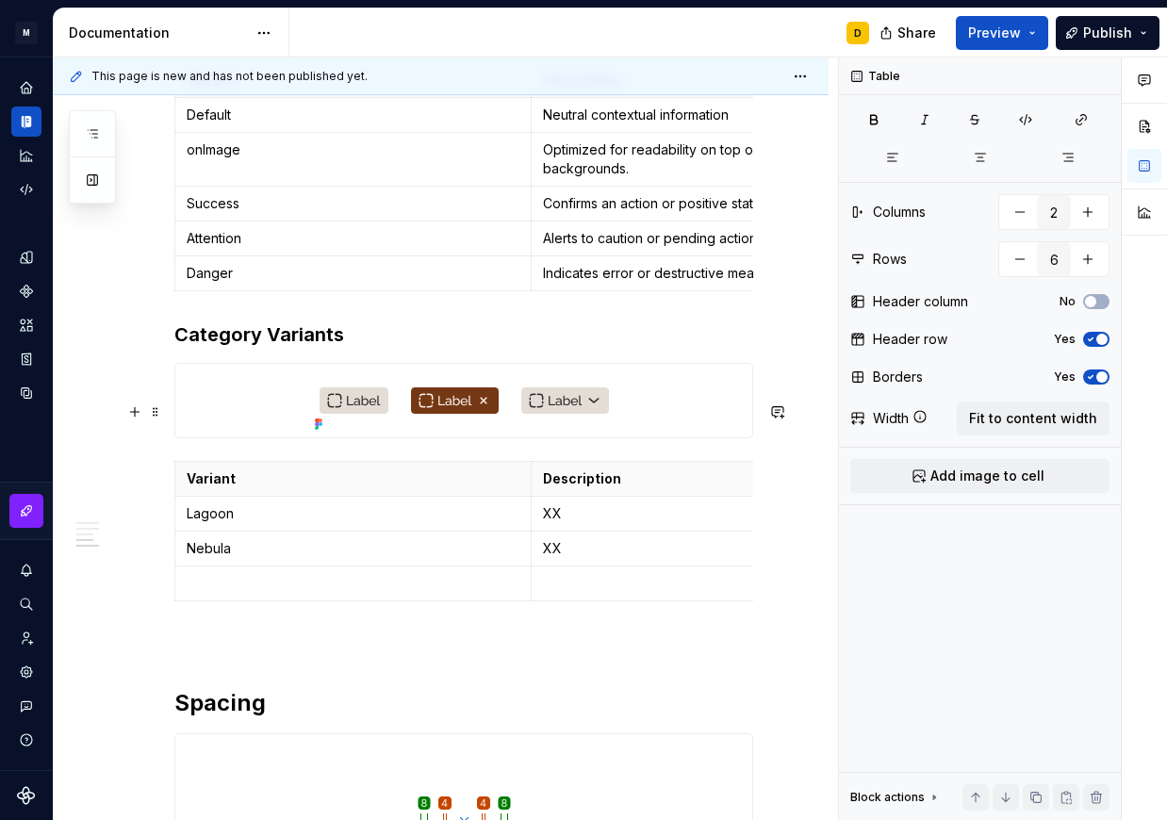
click at [666, 435] on div at bounding box center [463, 401] width 577 height 74
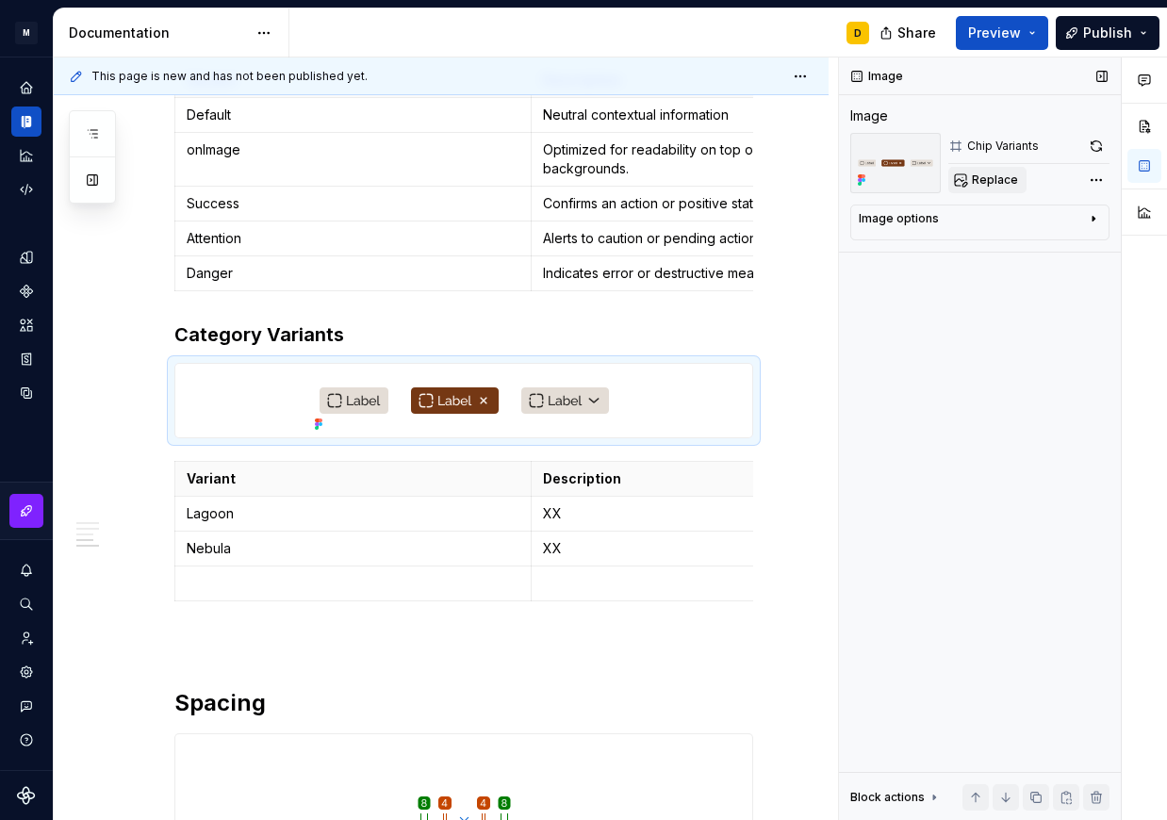
click at [972, 179] on button "Replace" at bounding box center [987, 180] width 78 height 26
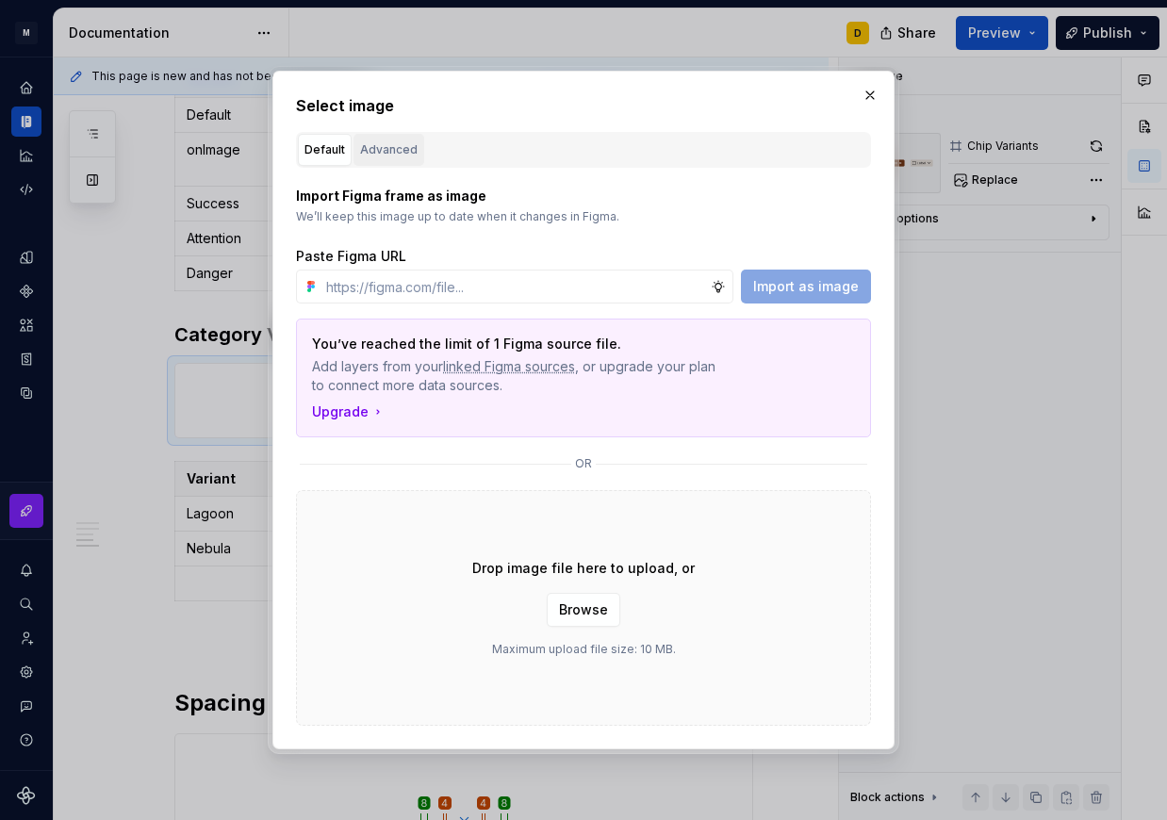
click at [405, 154] on div "Advanced" at bounding box center [389, 149] width 58 height 19
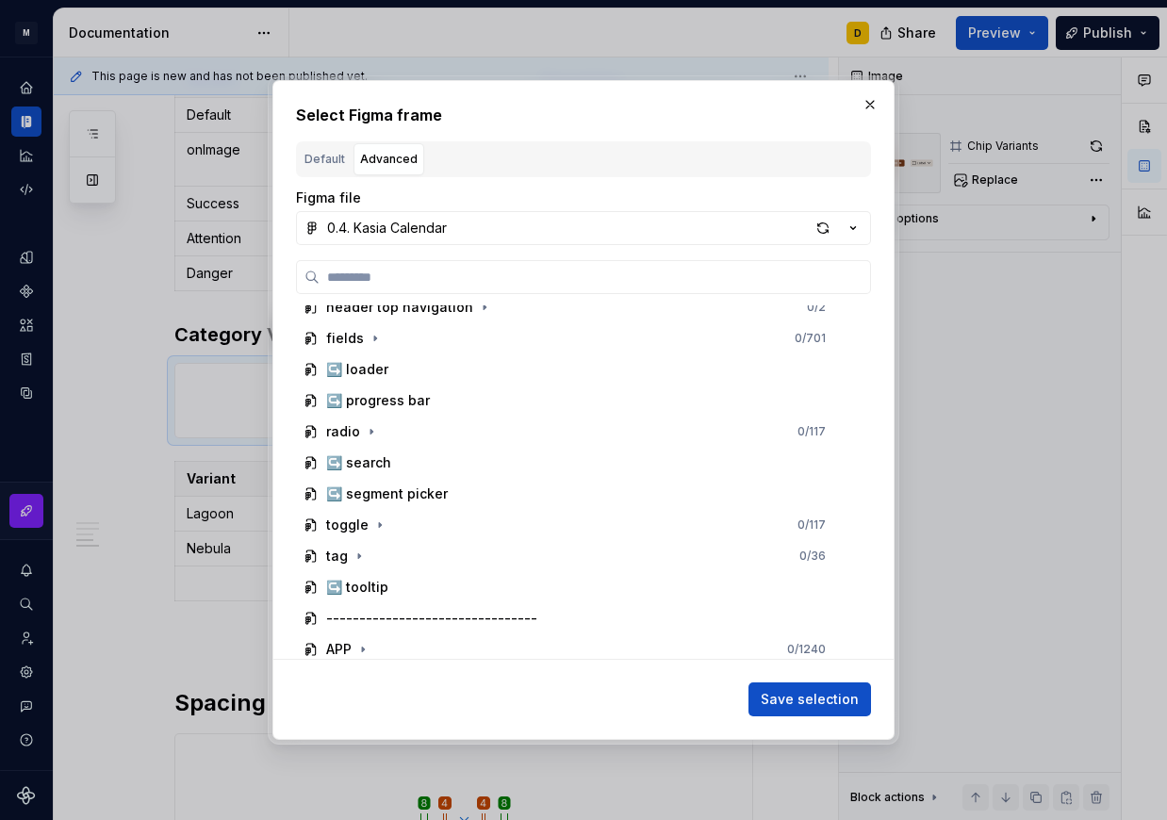
scroll to position [1225, 0]
click at [364, 551] on icon "button" at bounding box center [359, 557] width 15 height 15
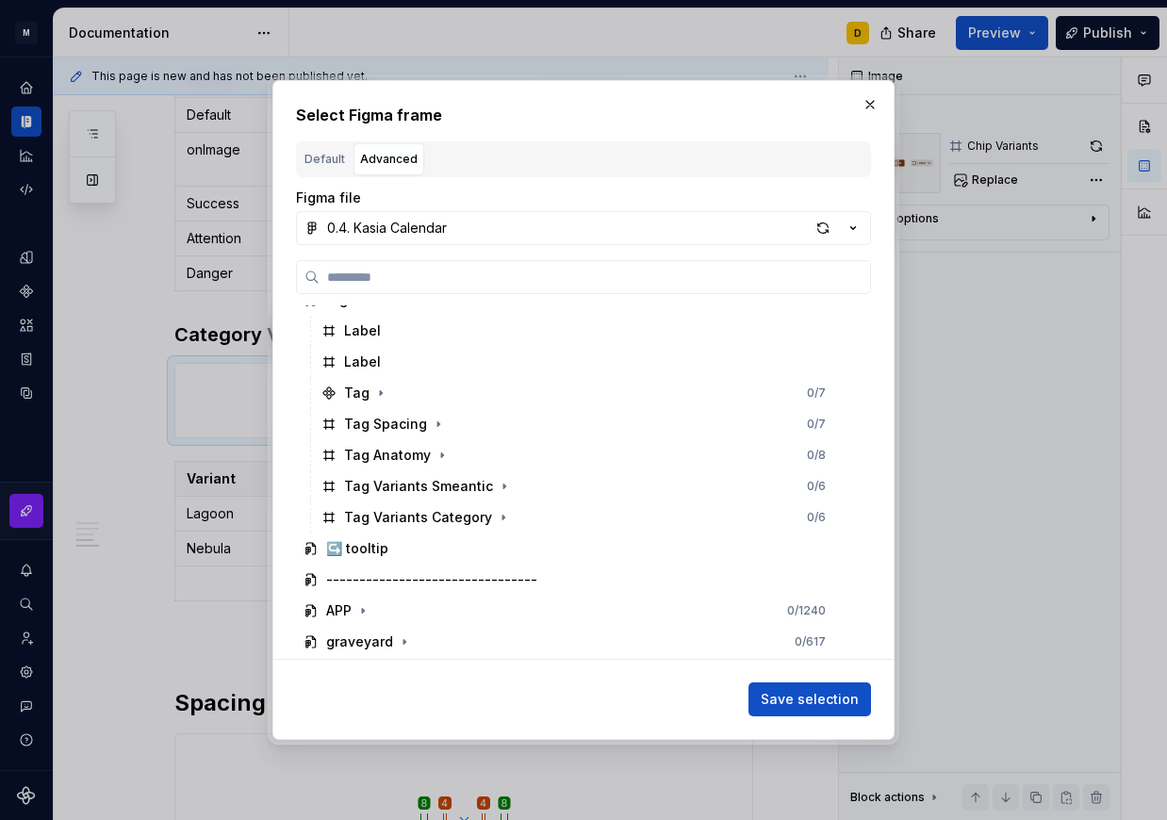
scroll to position [1490, 0]
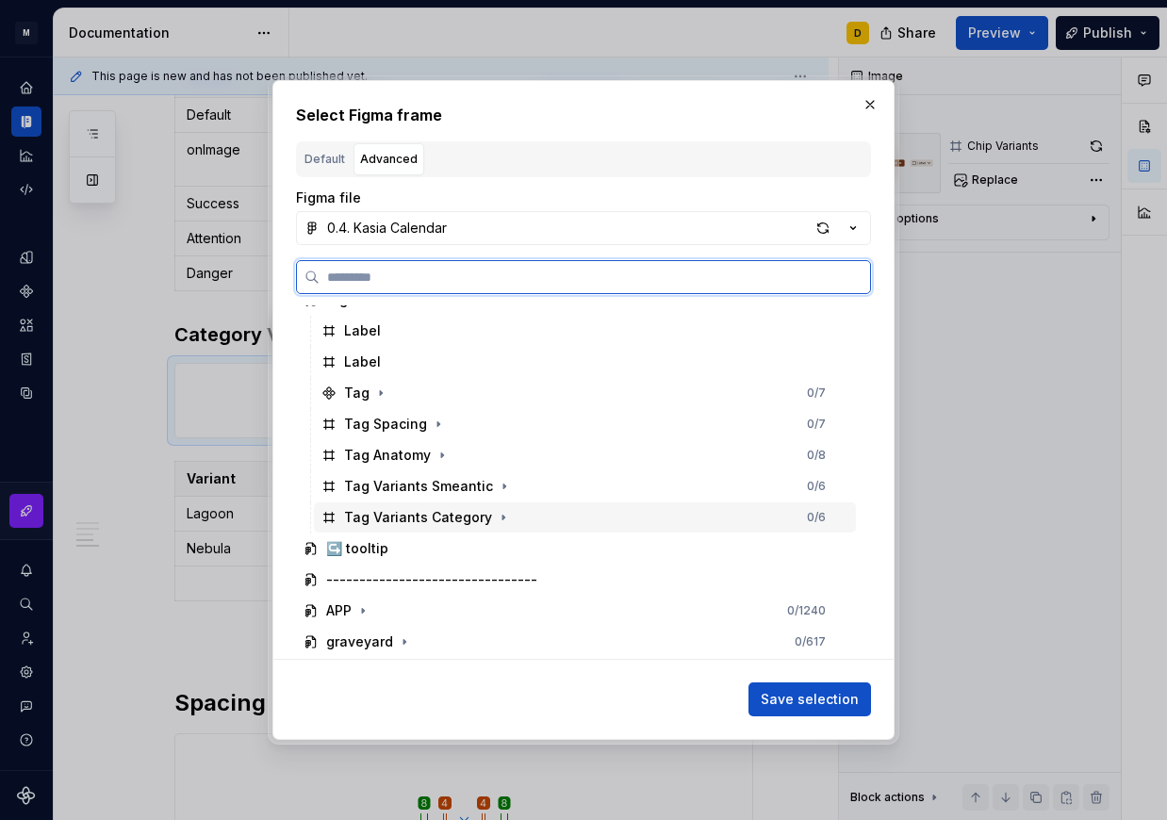
click at [523, 506] on div "Tag Variants Category 0 / 6" at bounding box center [585, 517] width 542 height 30
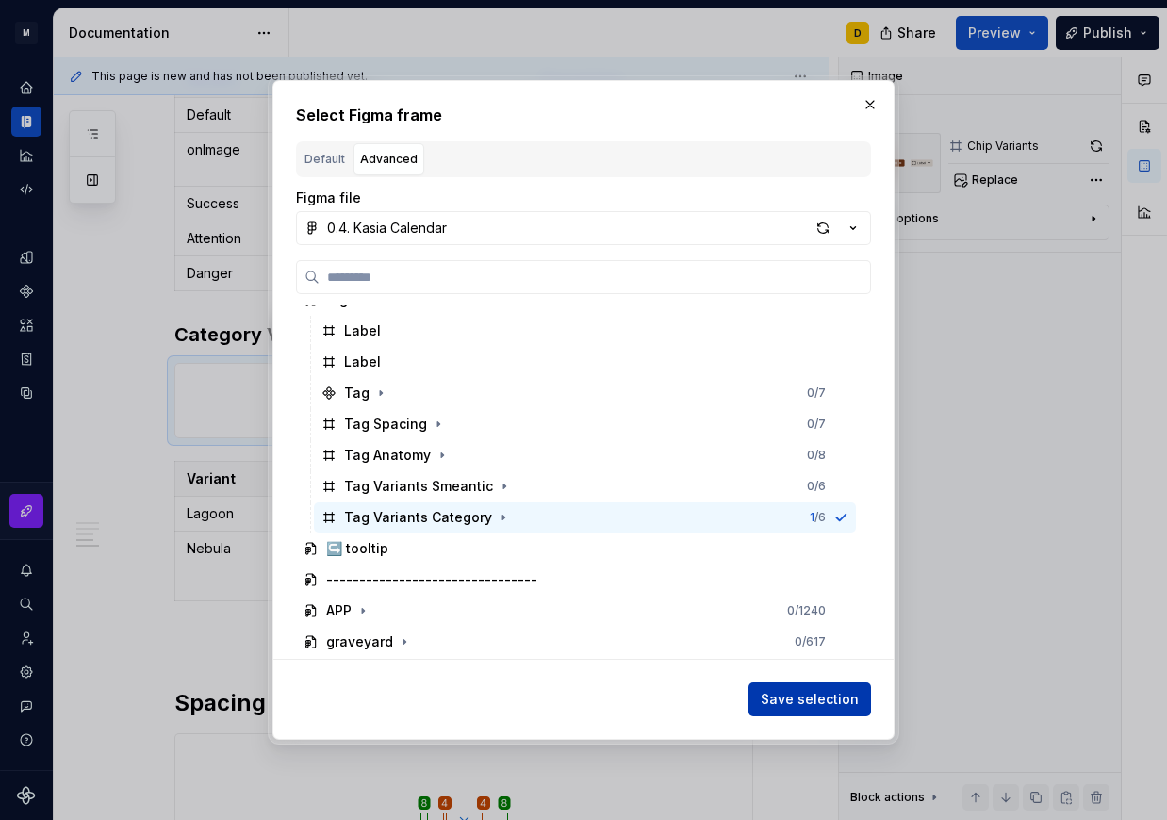
click at [784, 696] on span "Save selection" at bounding box center [810, 699] width 98 height 19
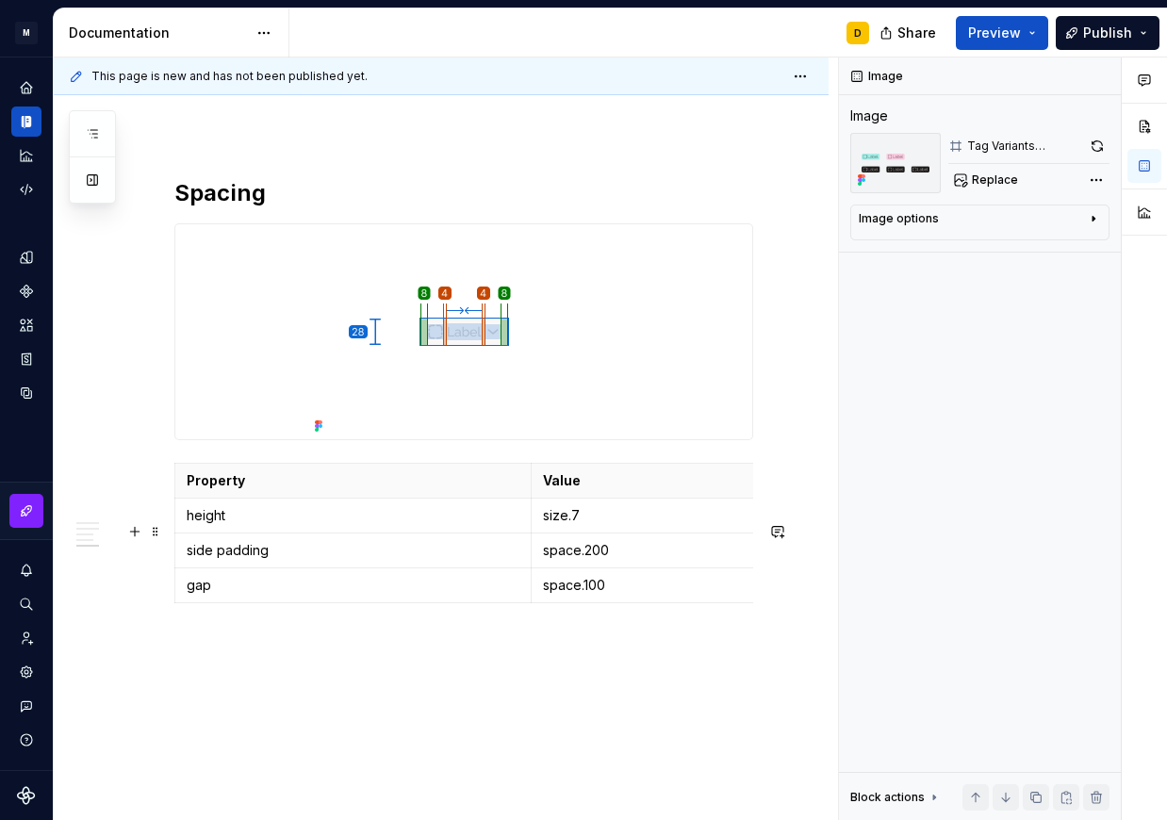
scroll to position [1775, 0]
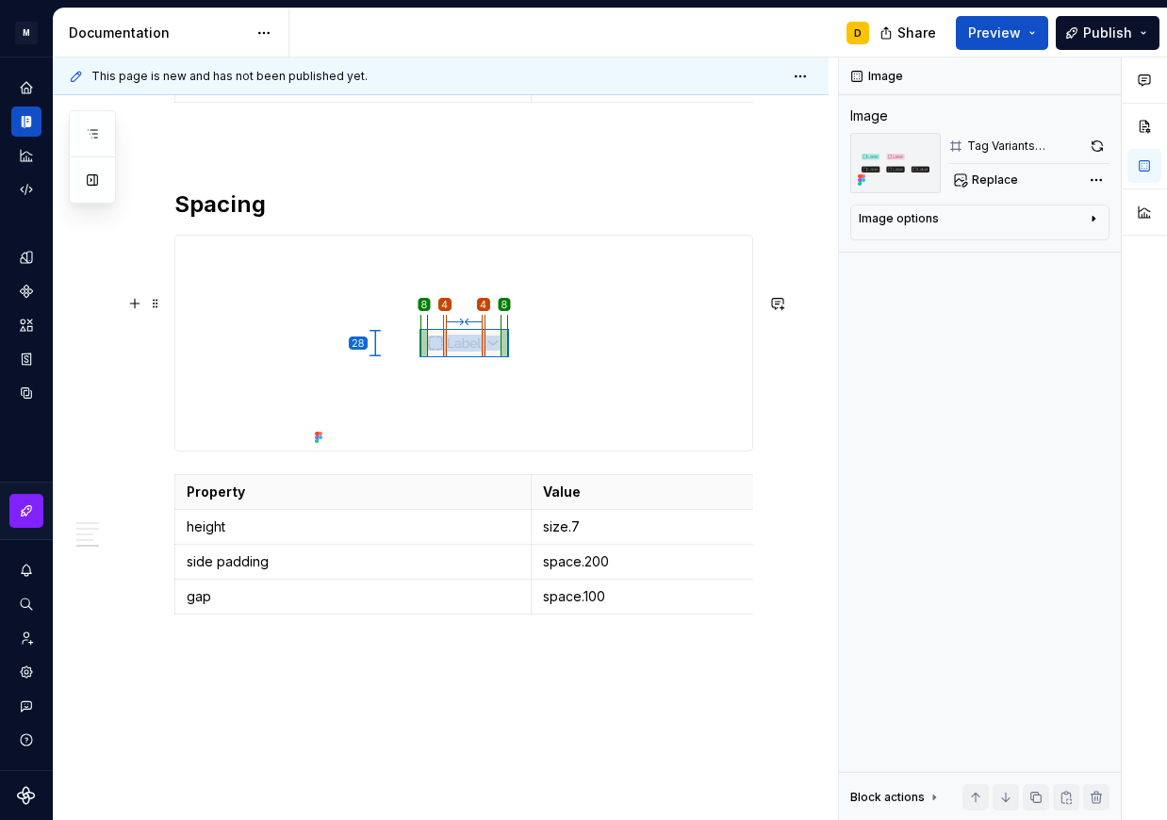
click at [616, 385] on img at bounding box center [464, 343] width 314 height 215
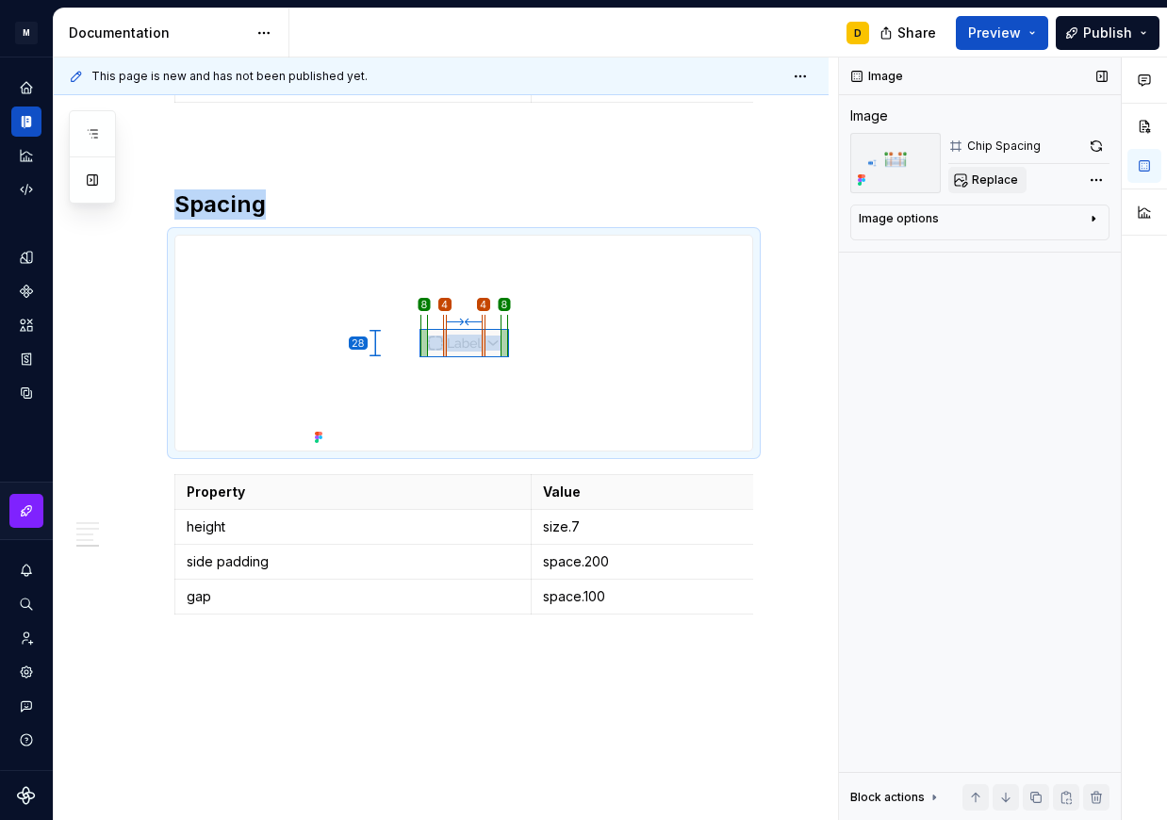
click at [979, 181] on span "Replace" at bounding box center [995, 180] width 46 height 15
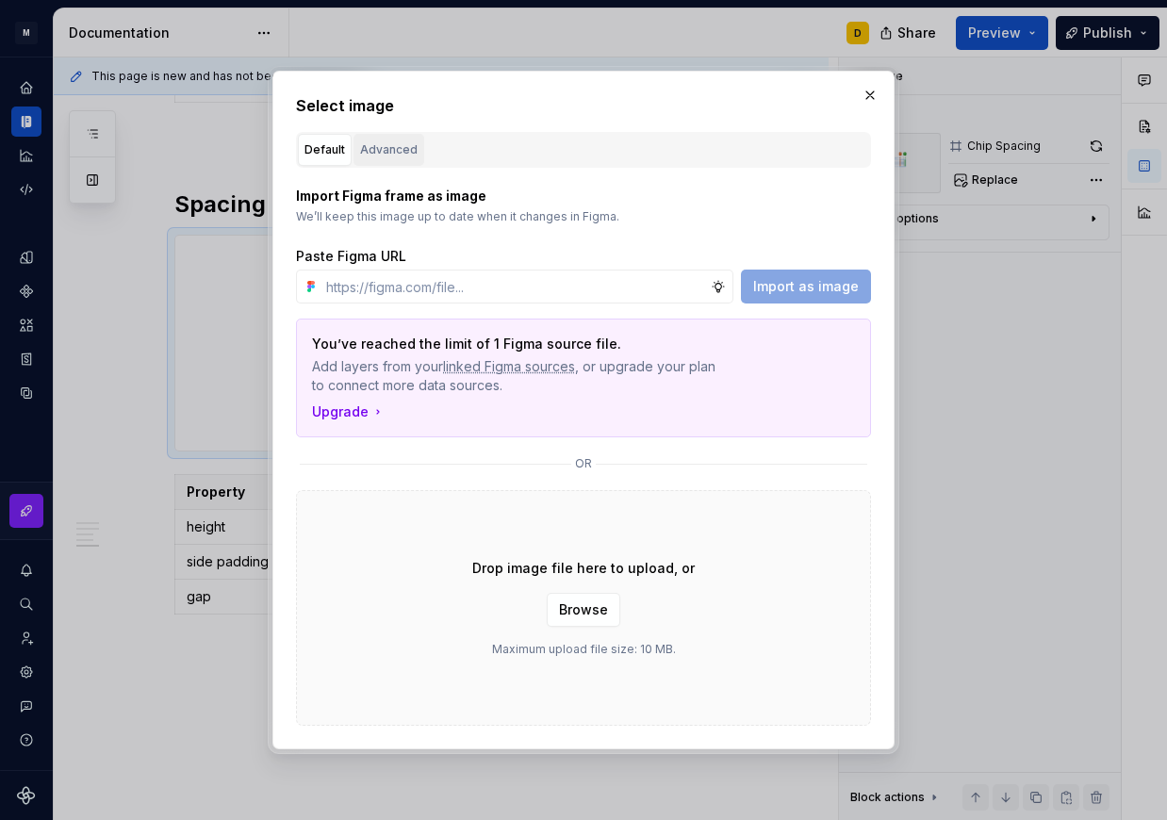
click at [400, 155] on div "Advanced" at bounding box center [389, 149] width 58 height 19
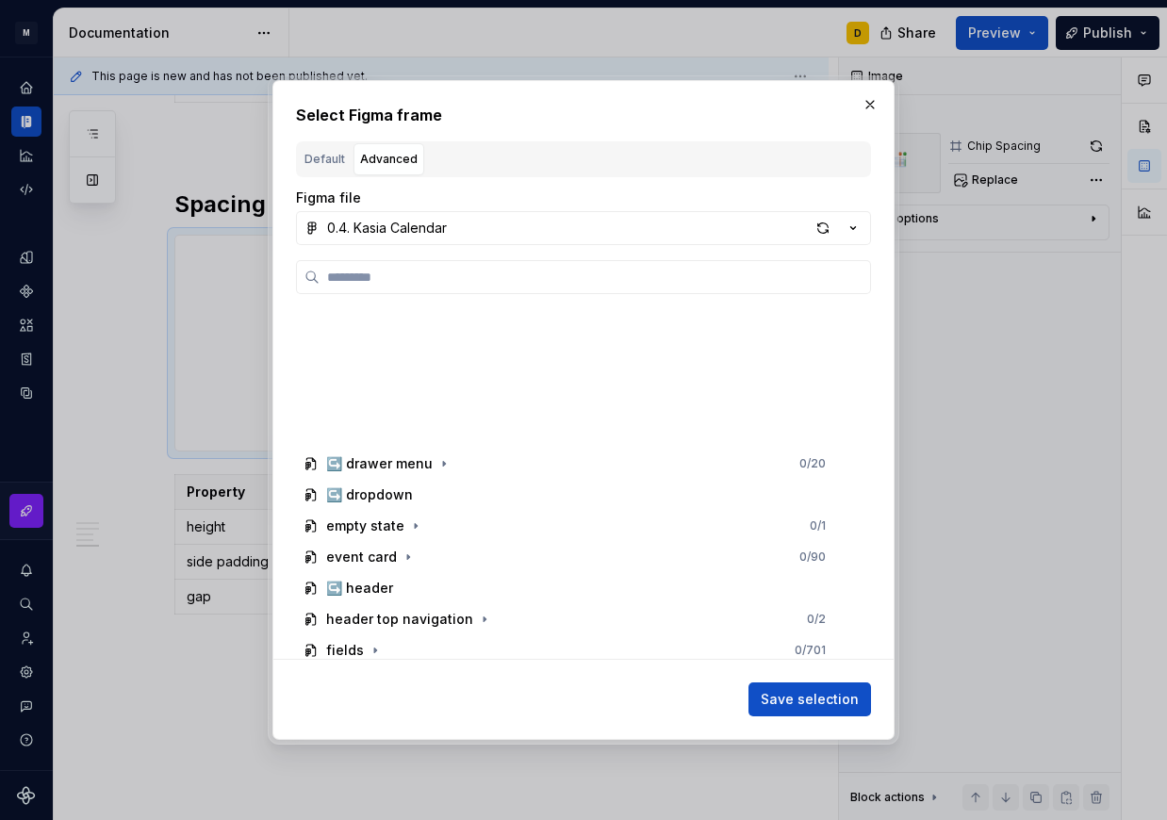
scroll to position [1274, 0]
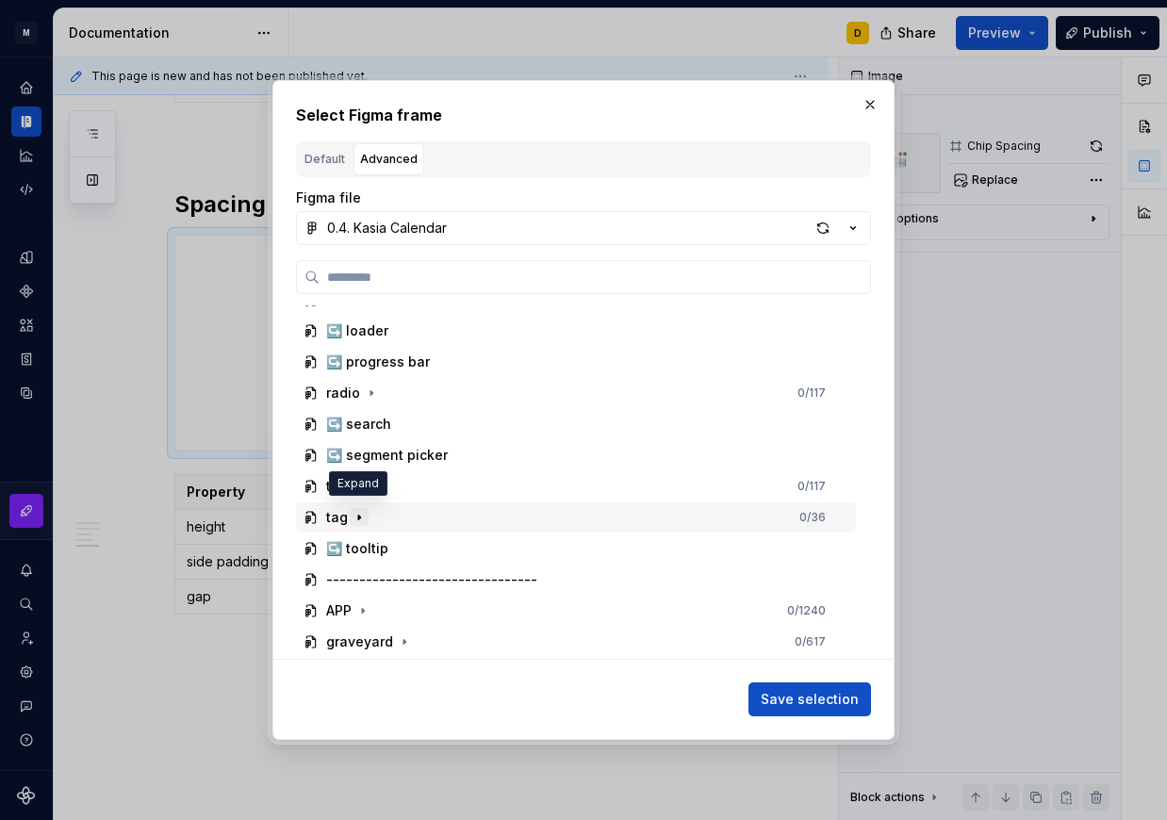
click at [362, 510] on icon "button" at bounding box center [359, 517] width 15 height 15
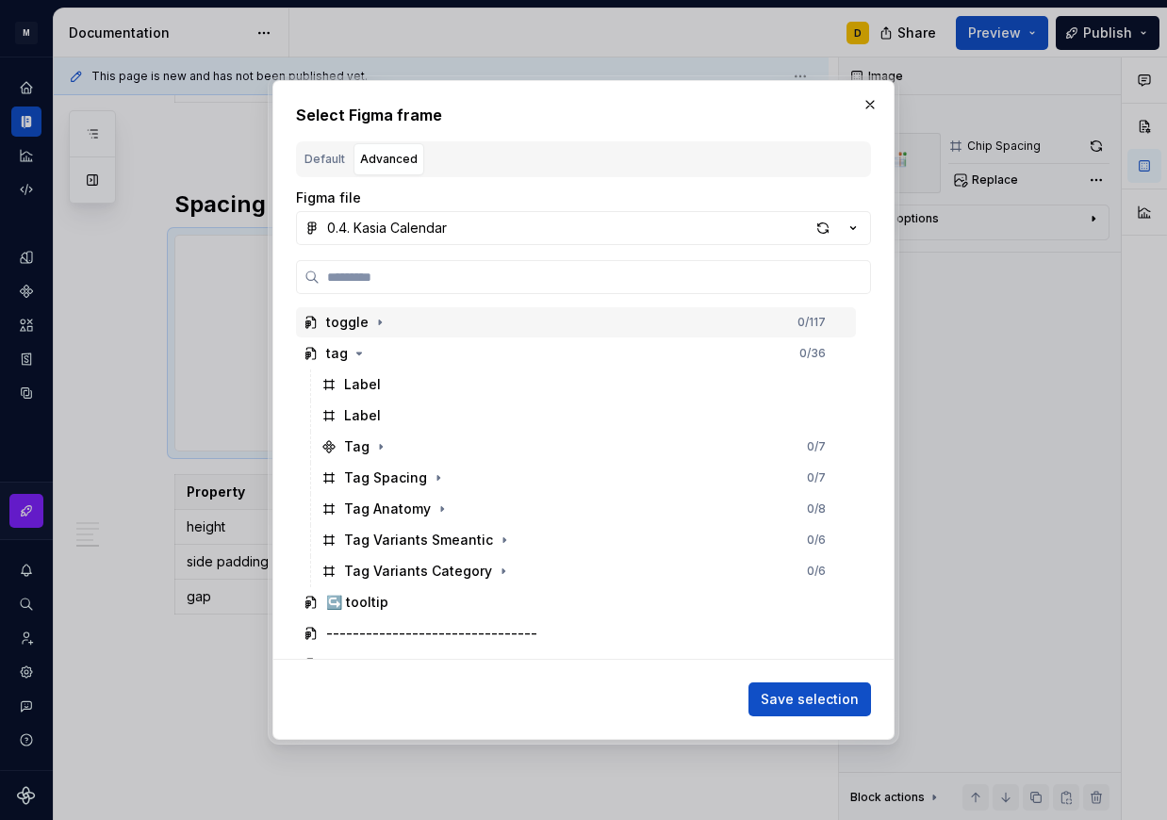
scroll to position [1434, 0]
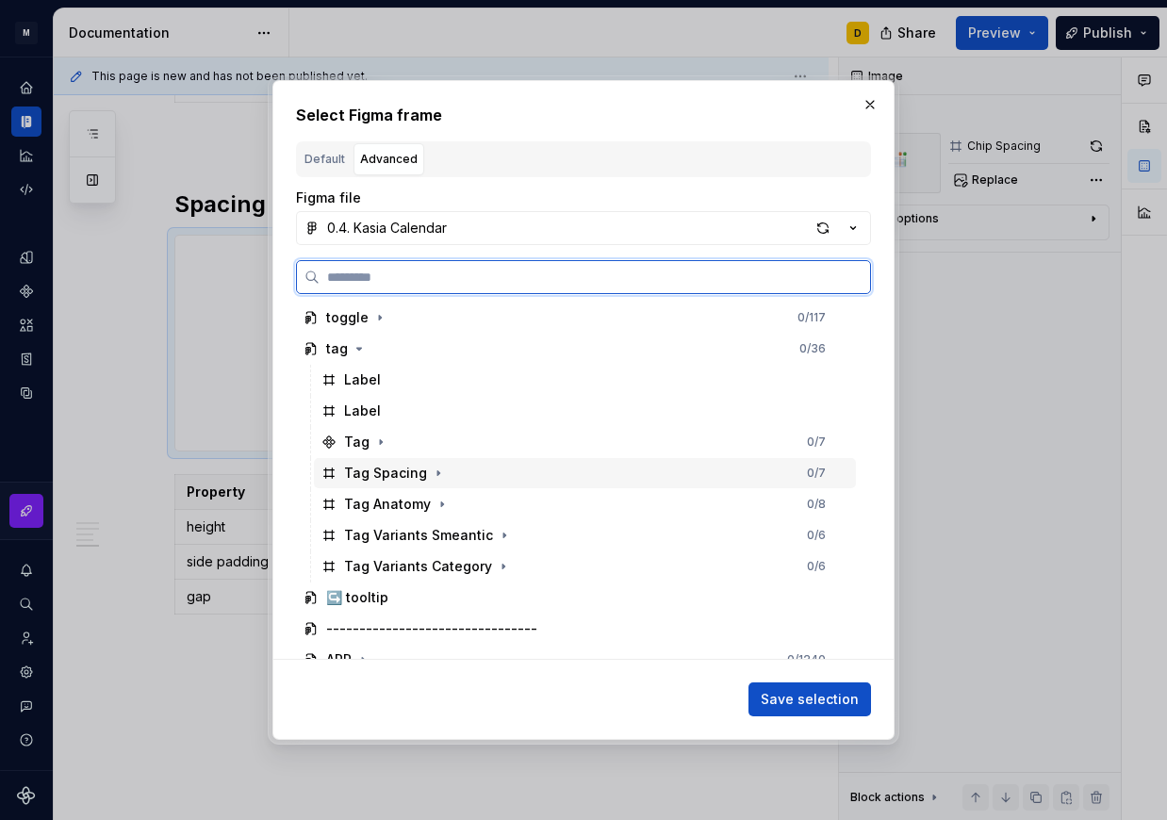
click at [468, 477] on div "Tag Spacing 0 / 7" at bounding box center [585, 473] width 542 height 30
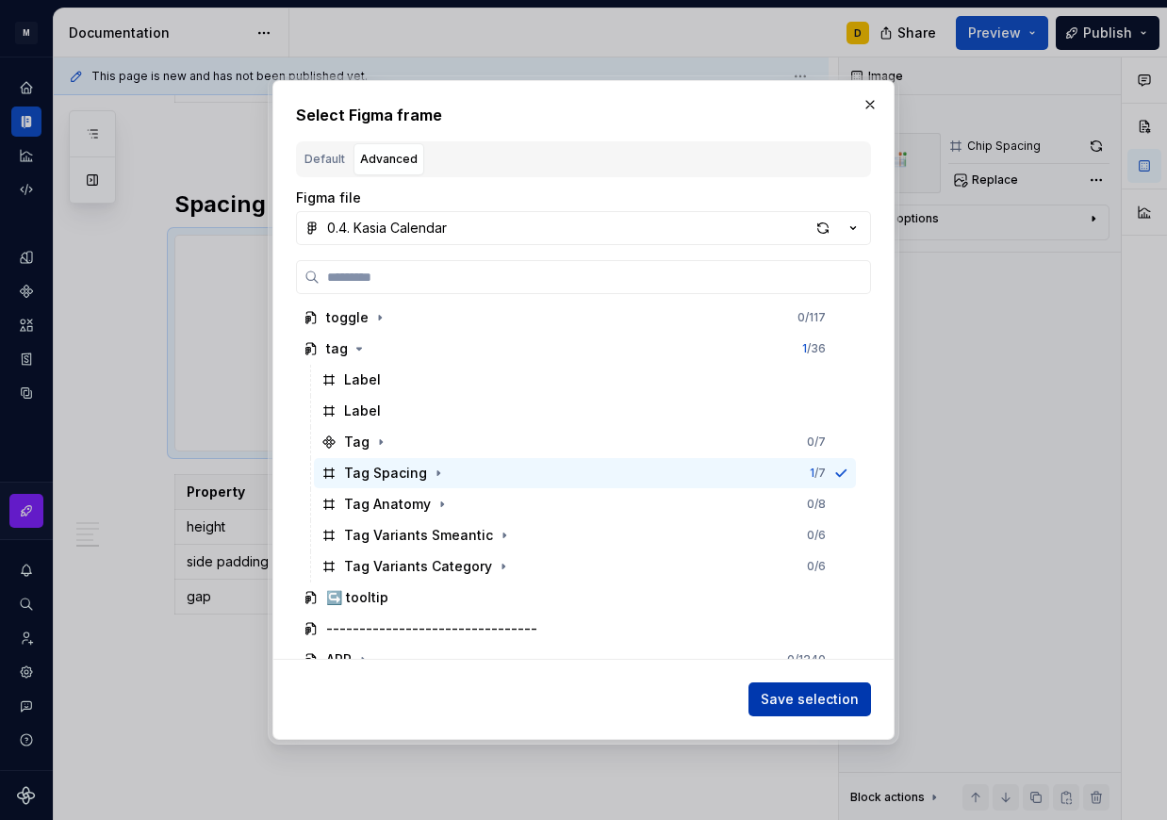
click at [787, 700] on span "Save selection" at bounding box center [810, 699] width 98 height 19
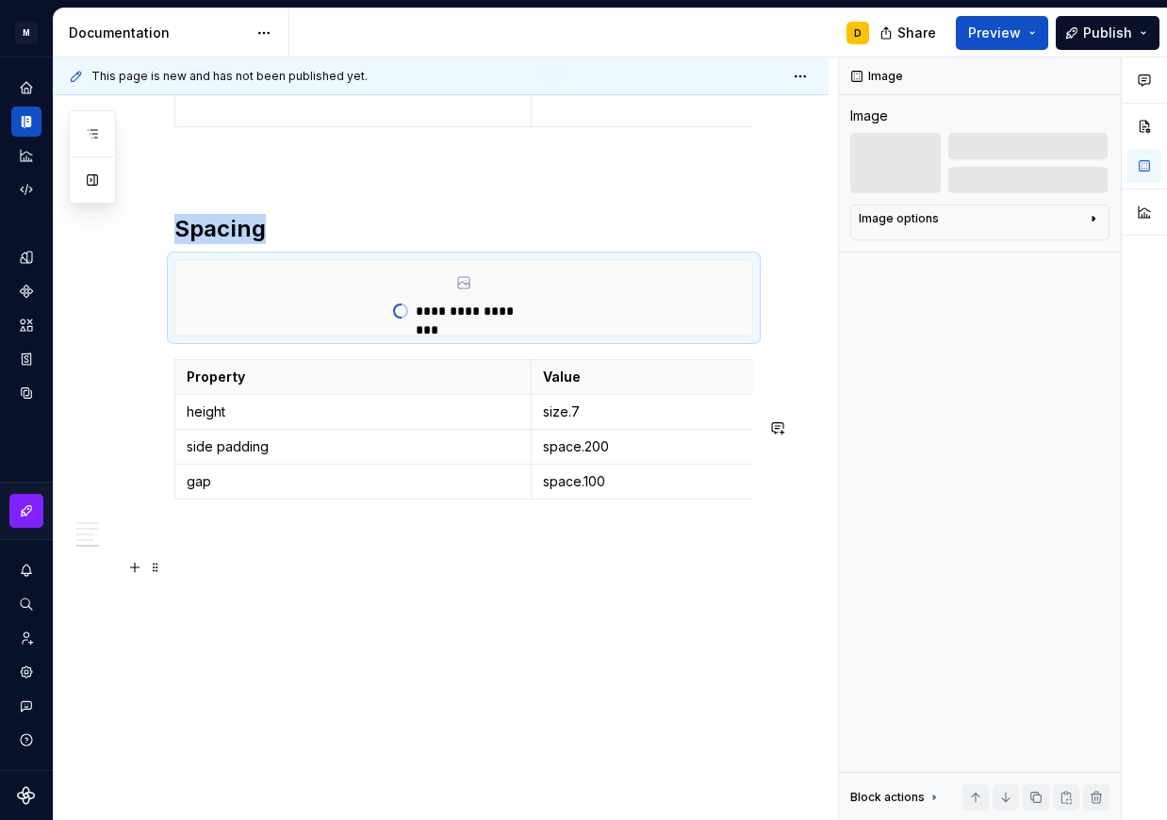
scroll to position [1771, 0]
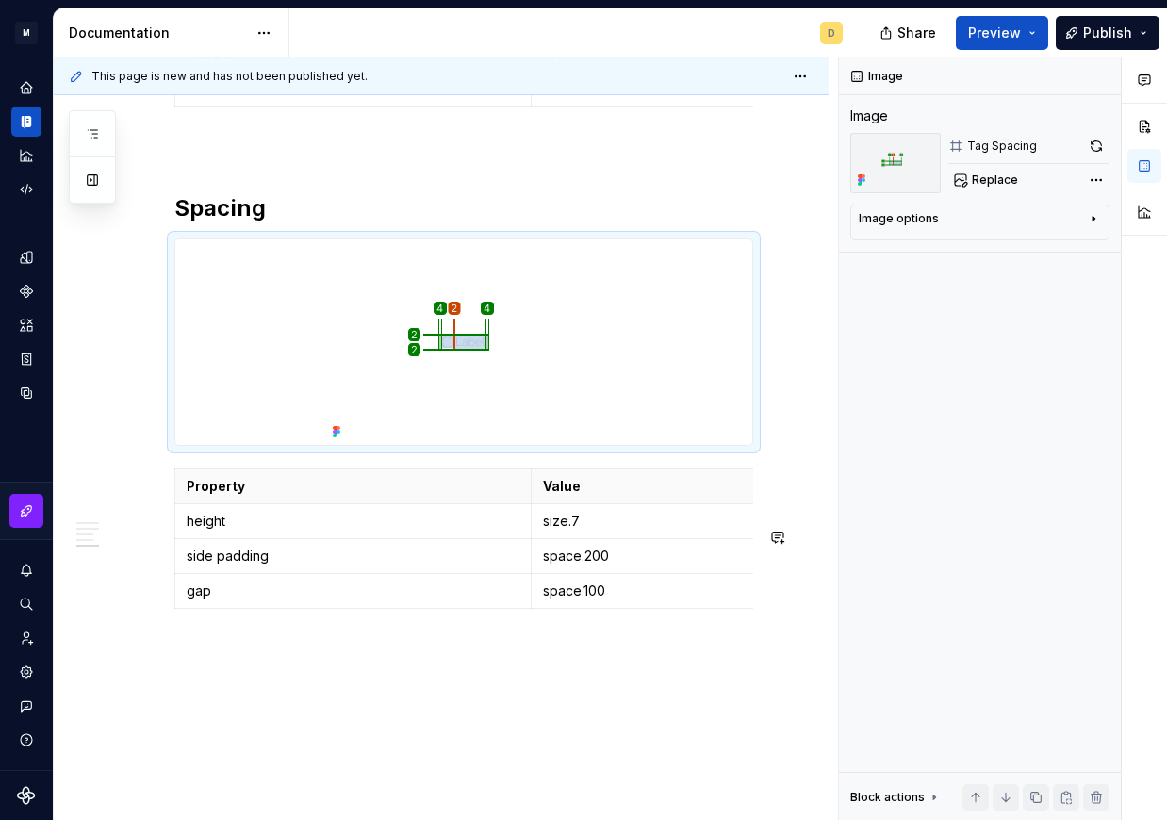
type textarea "*"
